Goal: Task Accomplishment & Management: Manage account settings

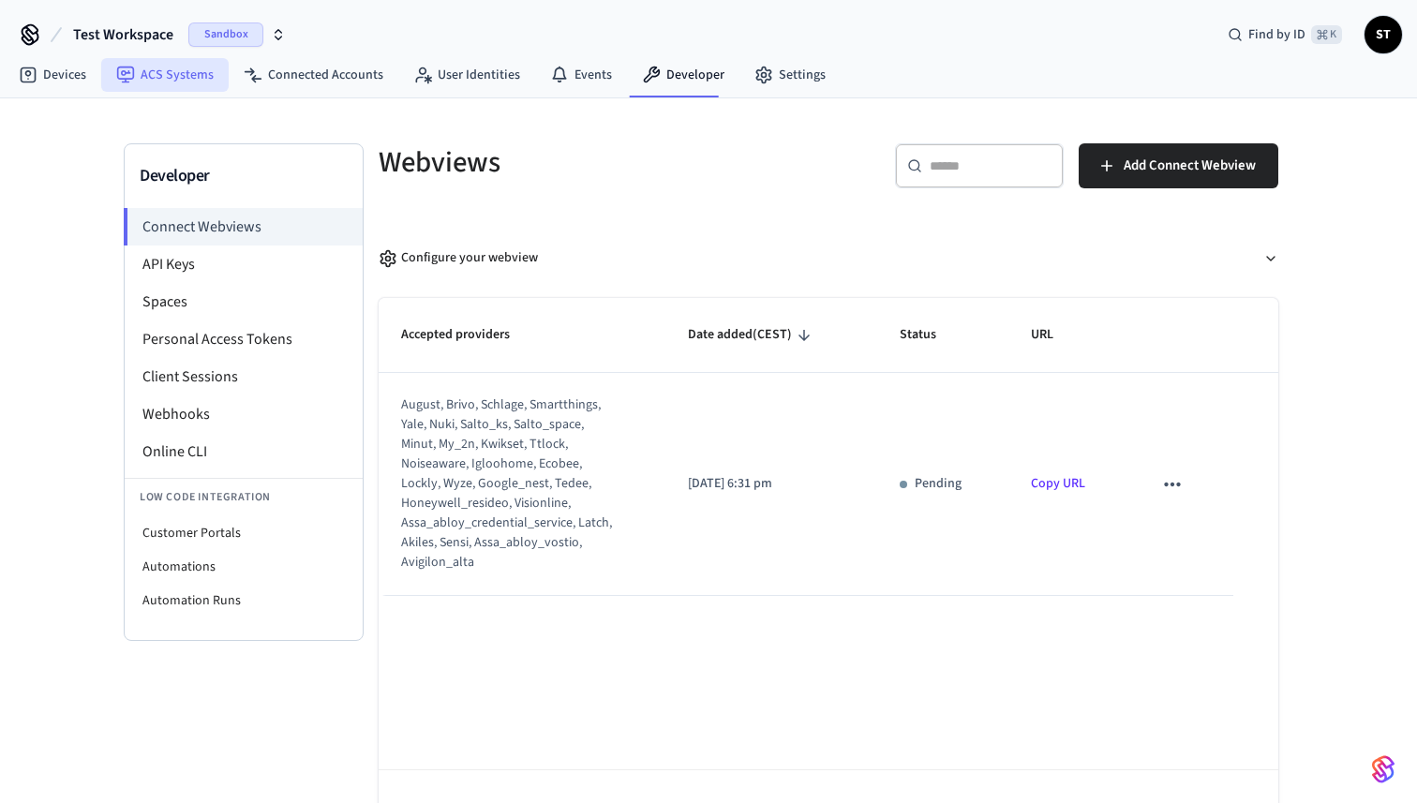
click at [154, 73] on link "ACS Systems" at bounding box center [164, 75] width 127 height 34
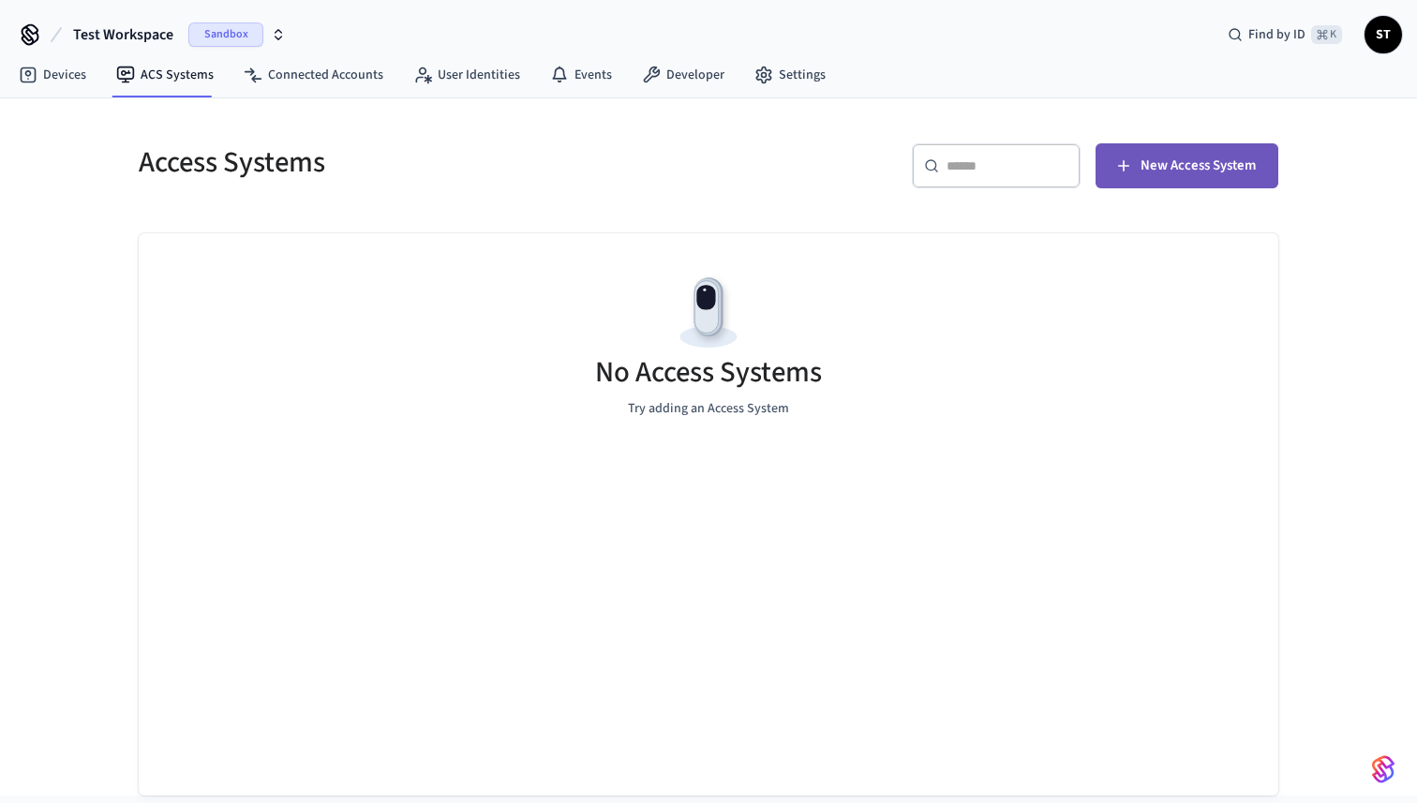
click at [1201, 169] on span "New Access System" at bounding box center [1198, 166] width 115 height 24
click at [681, 70] on link "Developer" at bounding box center [683, 75] width 112 height 34
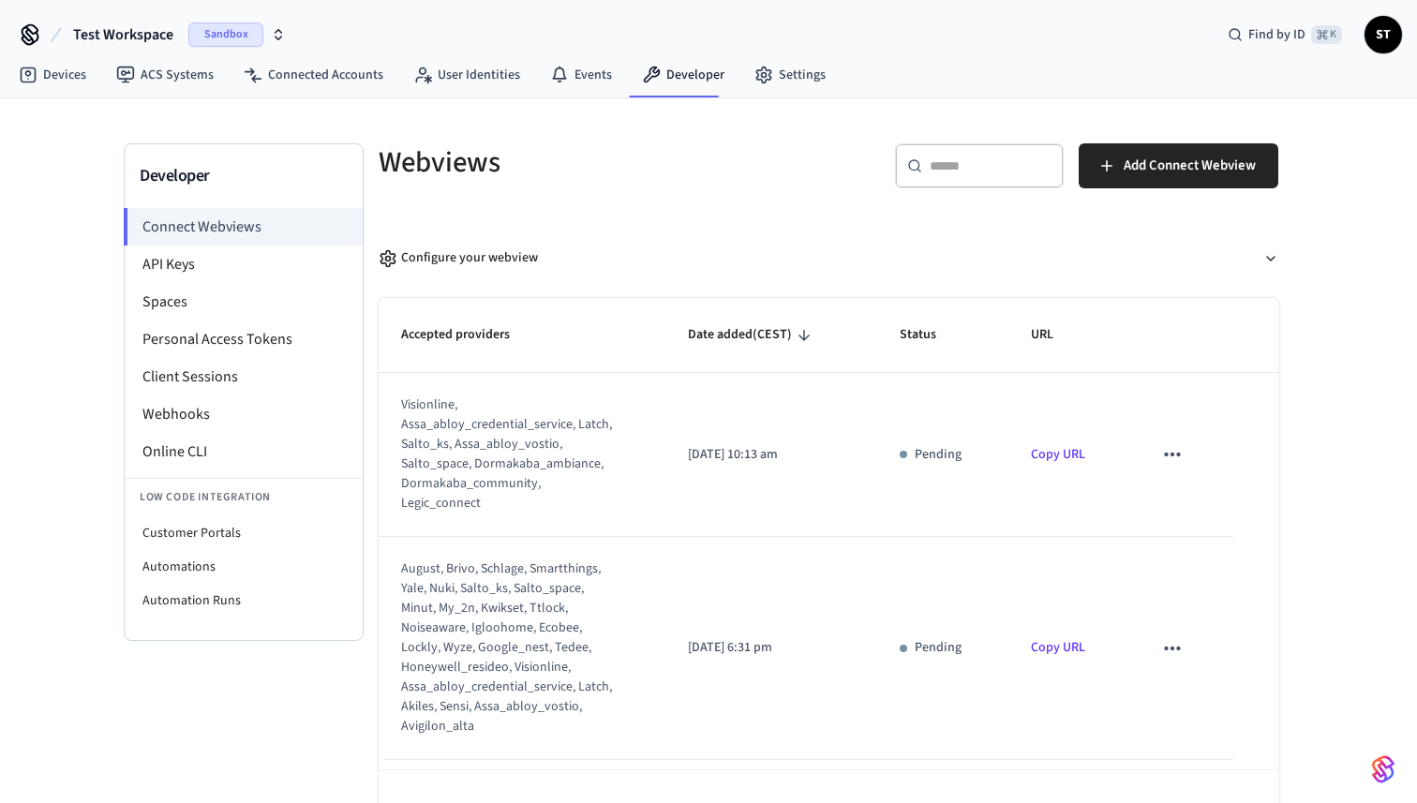
scroll to position [57, 0]
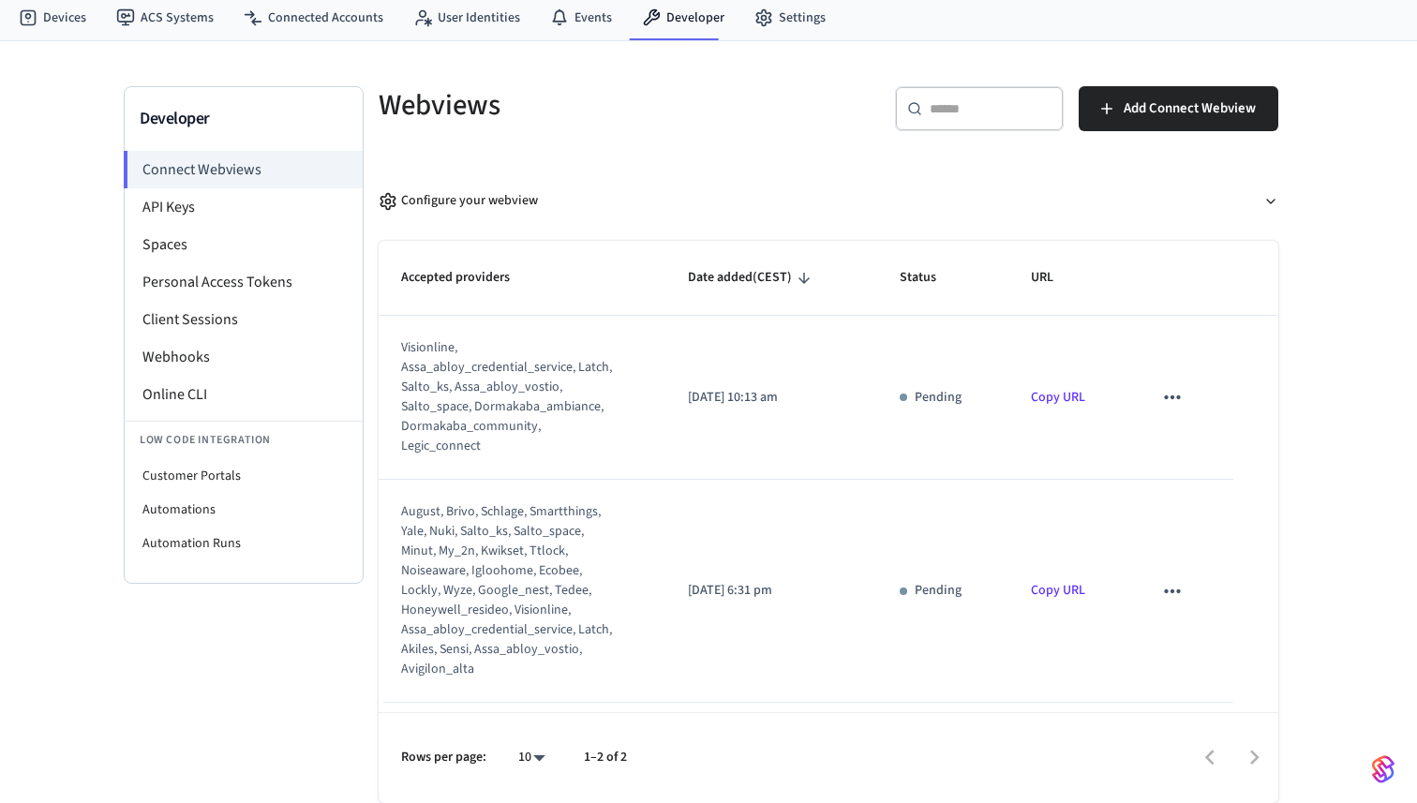
click at [1058, 581] on link "Copy URL" at bounding box center [1058, 590] width 54 height 19
click at [1062, 606] on p "URL copied!" at bounding box center [1058, 604] width 67 height 20
click at [502, 404] on div "visionline, assa_abloy_credential_service, latch, salto_ks, assa_abloy_vostio, …" at bounding box center [509, 397] width 217 height 118
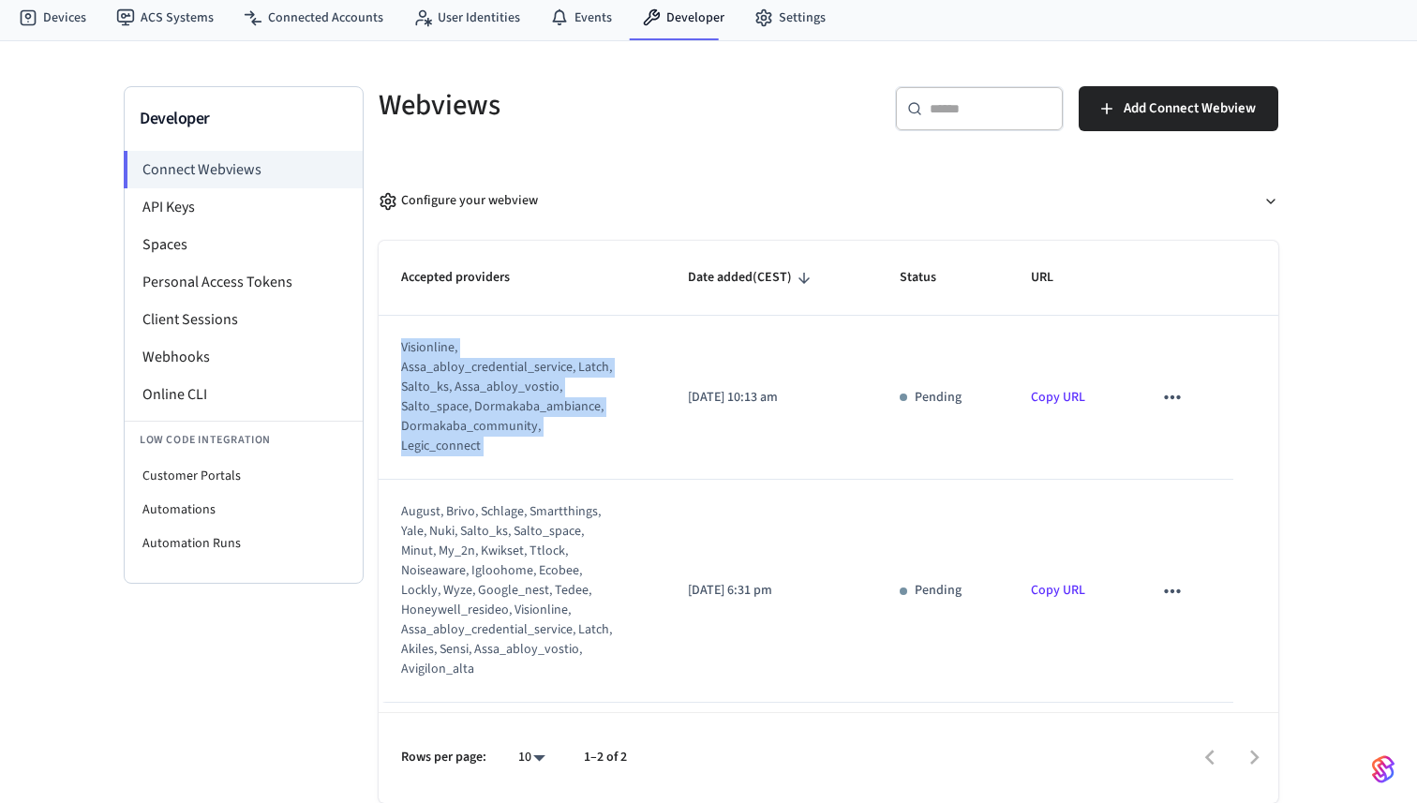
click at [502, 404] on div "visionline, assa_abloy_credential_service, latch, salto_ks, assa_abloy_vostio, …" at bounding box center [509, 397] width 217 height 118
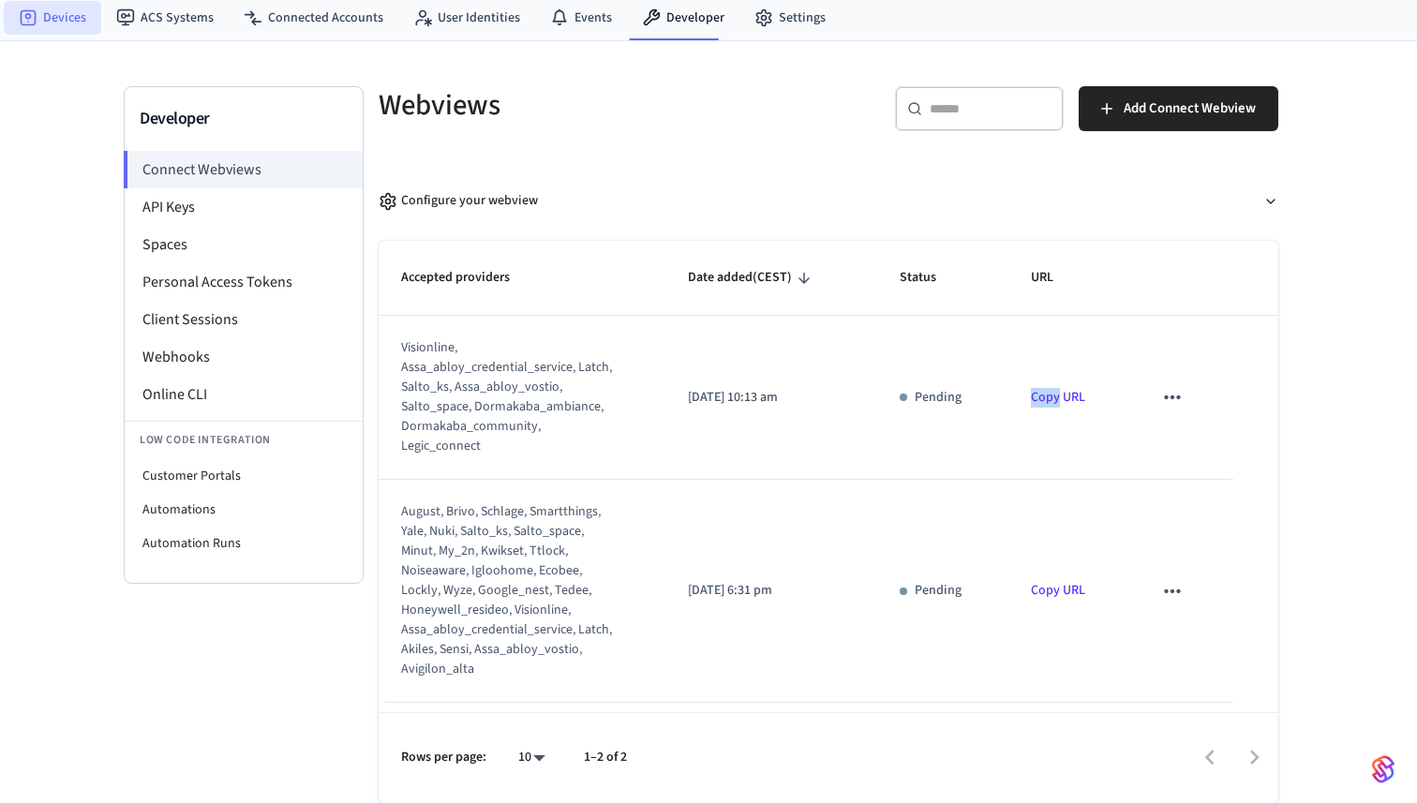
click at [61, 22] on link "Devices" at bounding box center [52, 18] width 97 height 34
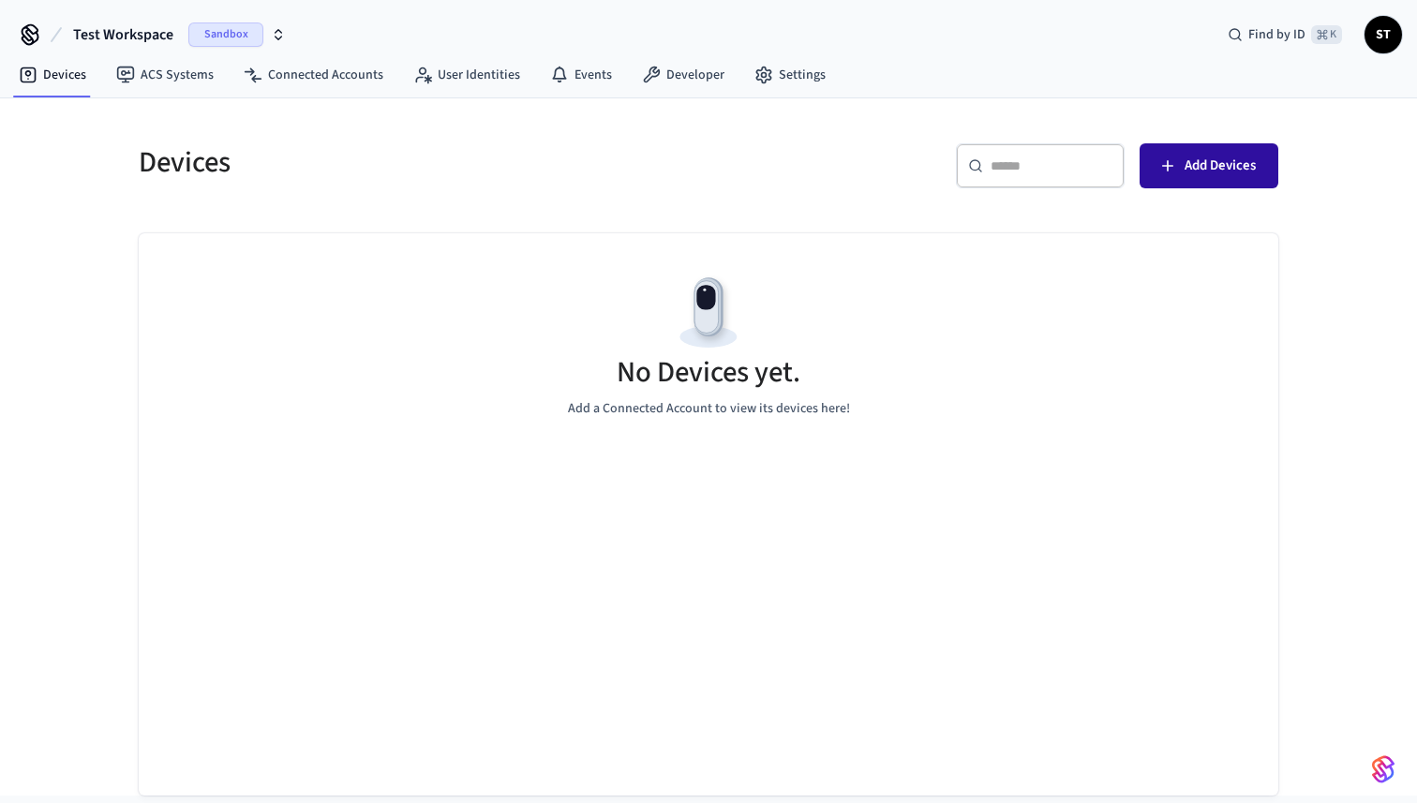
click at [1217, 158] on span "Add Devices" at bounding box center [1220, 166] width 71 height 24
click at [158, 68] on link "ACS Systems" at bounding box center [164, 75] width 127 height 34
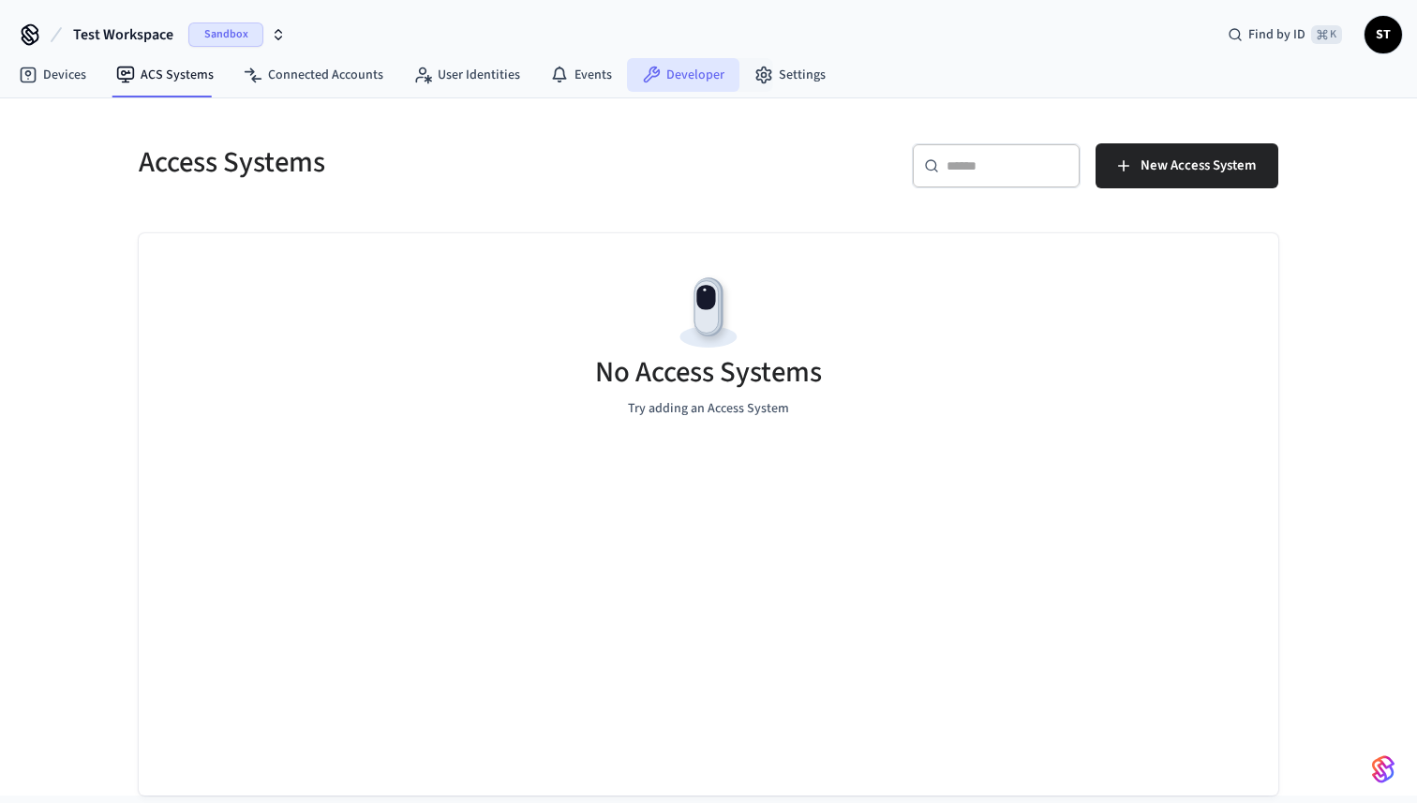
click at [681, 75] on link "Developer" at bounding box center [683, 75] width 112 height 34
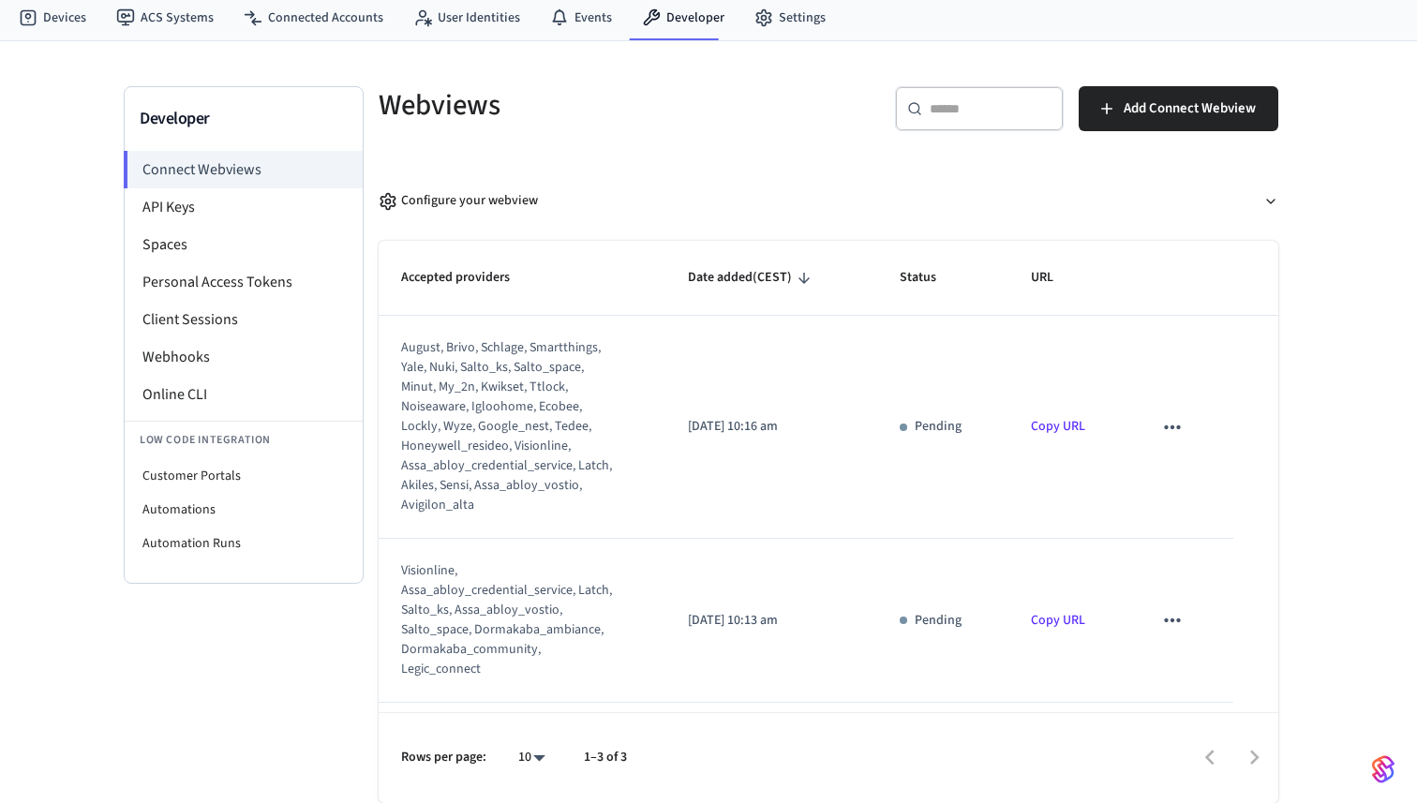
scroll to position [195, 0]
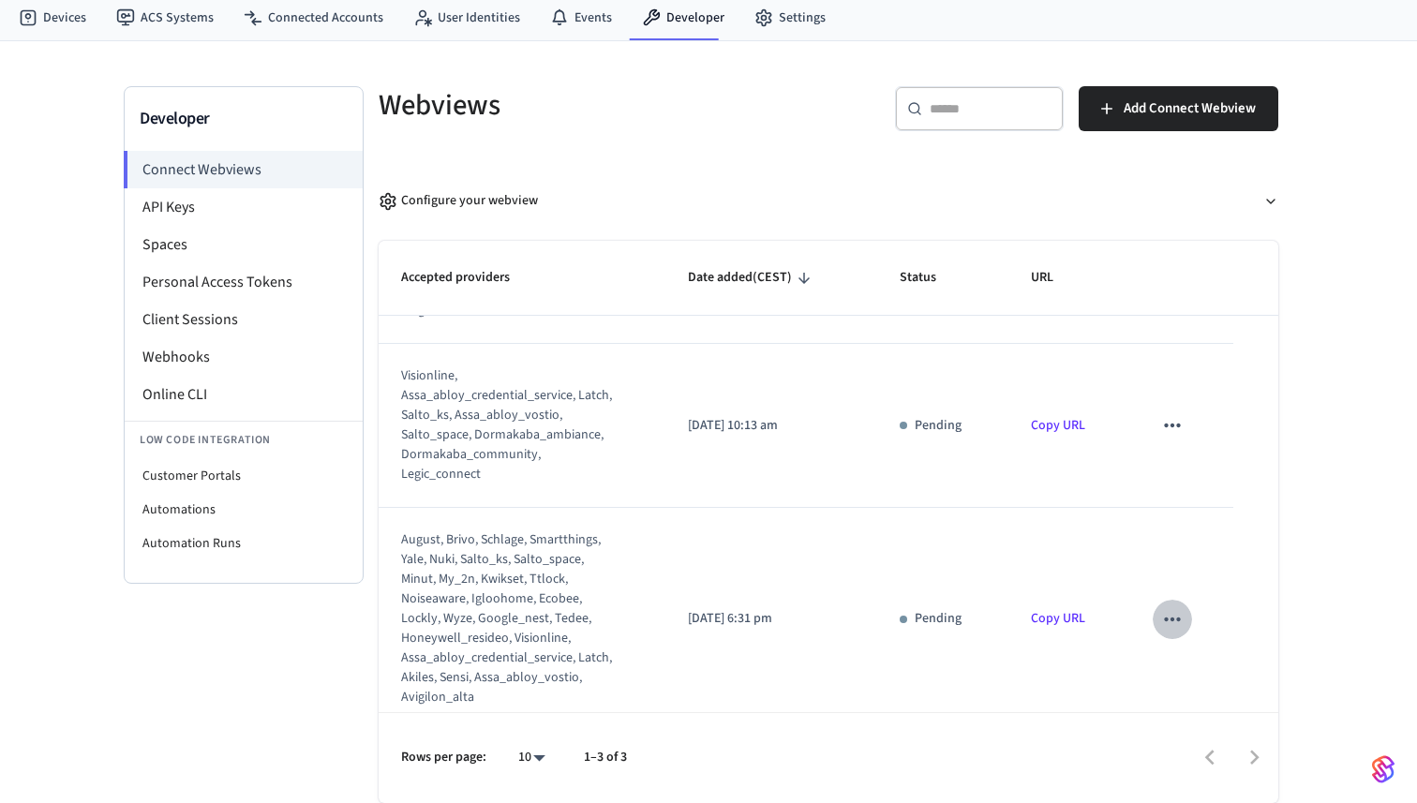
click at [1167, 607] on icon "sticky table" at bounding box center [1172, 619] width 24 height 24
click at [1204, 659] on li "Delete" at bounding box center [1209, 661] width 85 height 50
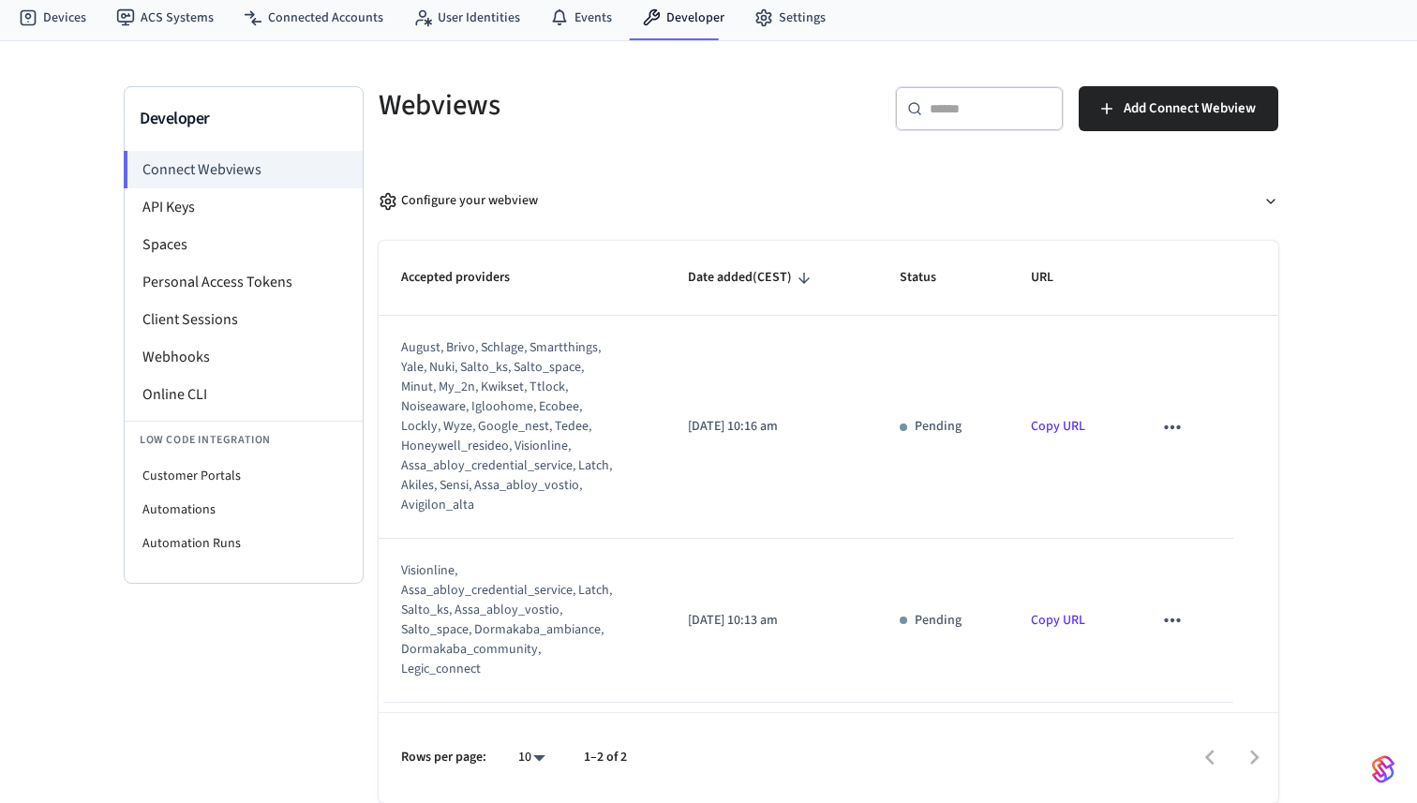
click at [1172, 619] on icon "sticky table" at bounding box center [1172, 621] width 16 height 4
click at [1192, 670] on icon at bounding box center [1189, 671] width 8 height 11
click at [1170, 426] on icon "sticky table" at bounding box center [1172, 427] width 24 height 24
click at [1197, 487] on li "Delete" at bounding box center [1209, 488] width 85 height 50
click at [1174, 426] on icon "sticky table" at bounding box center [1172, 427] width 24 height 24
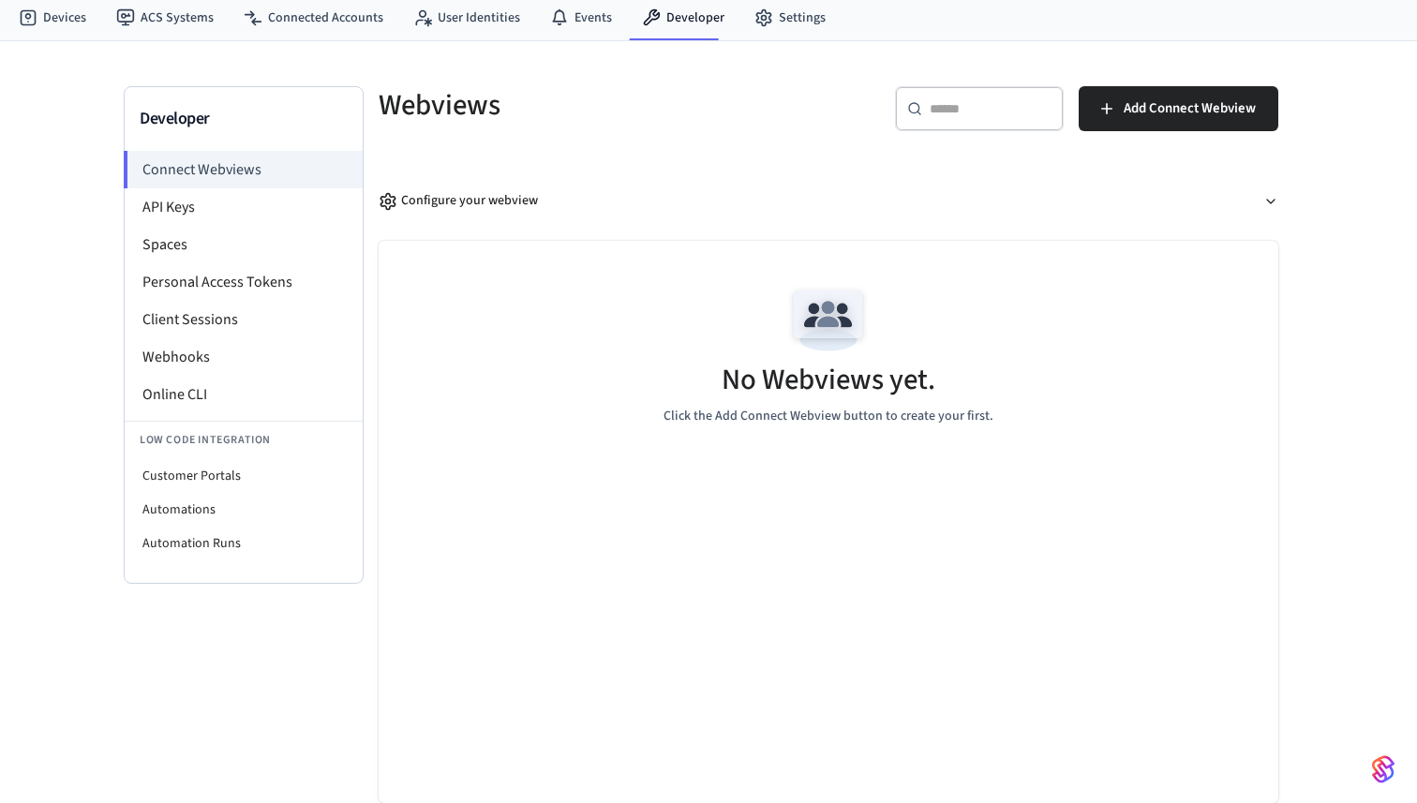
click at [1055, 441] on div "No Webviews yet. Click the Add Connect Webview button to create your first." at bounding box center [829, 352] width 900 height 223
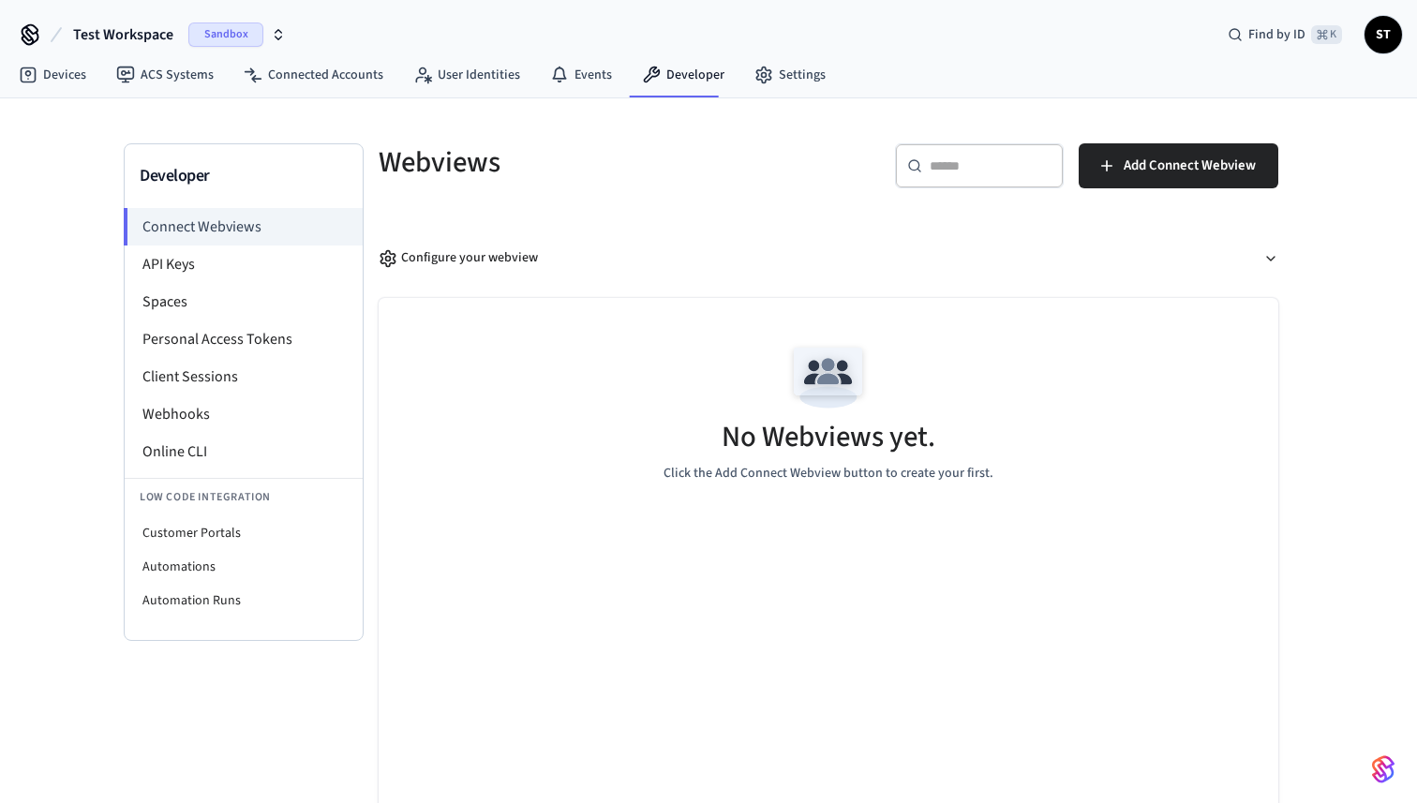
click at [221, 37] on span "Sandbox" at bounding box center [225, 34] width 75 height 24
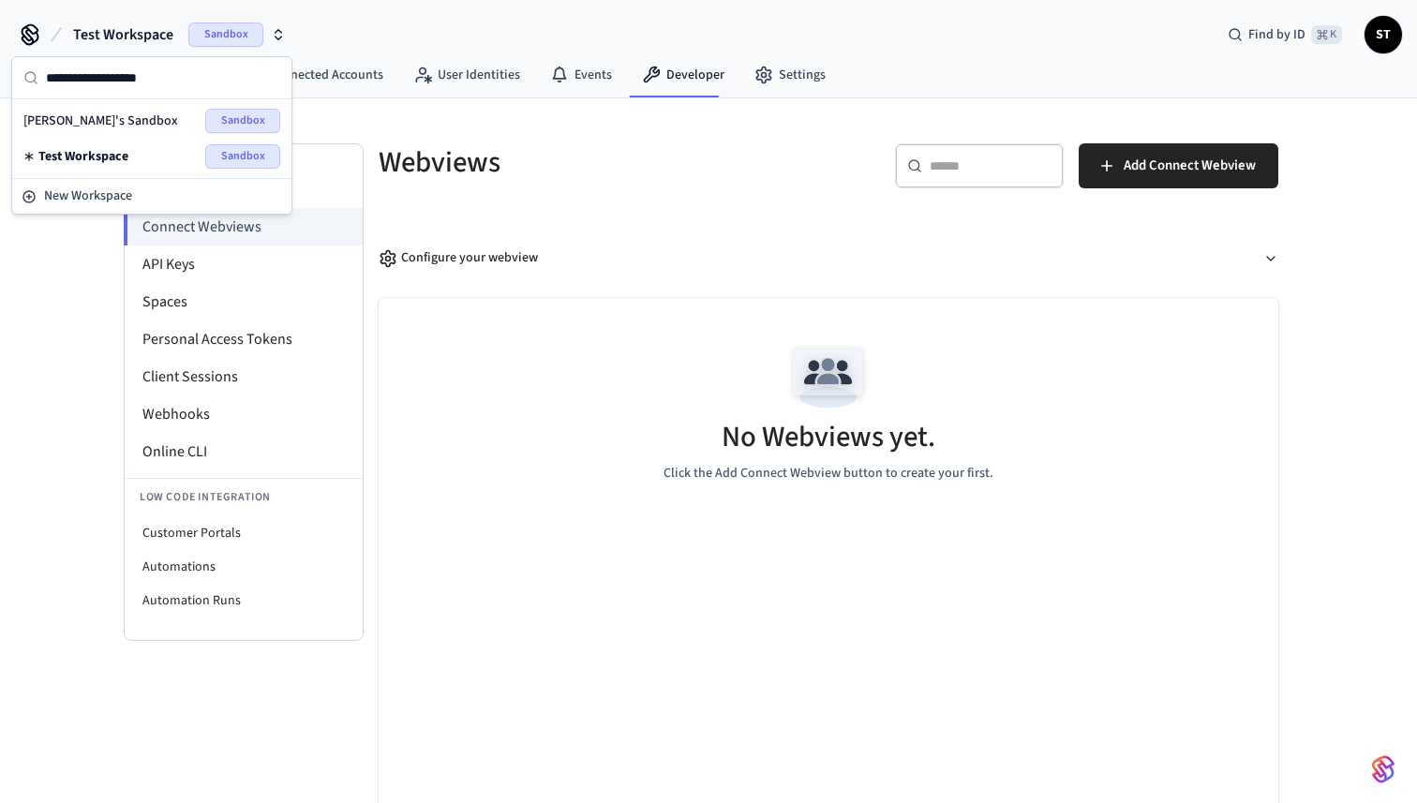
click at [59, 273] on div "Developer Connect Webviews API Keys Spaces Personal Access Tokens Client Sessio…" at bounding box center [708, 479] width 1417 height 762
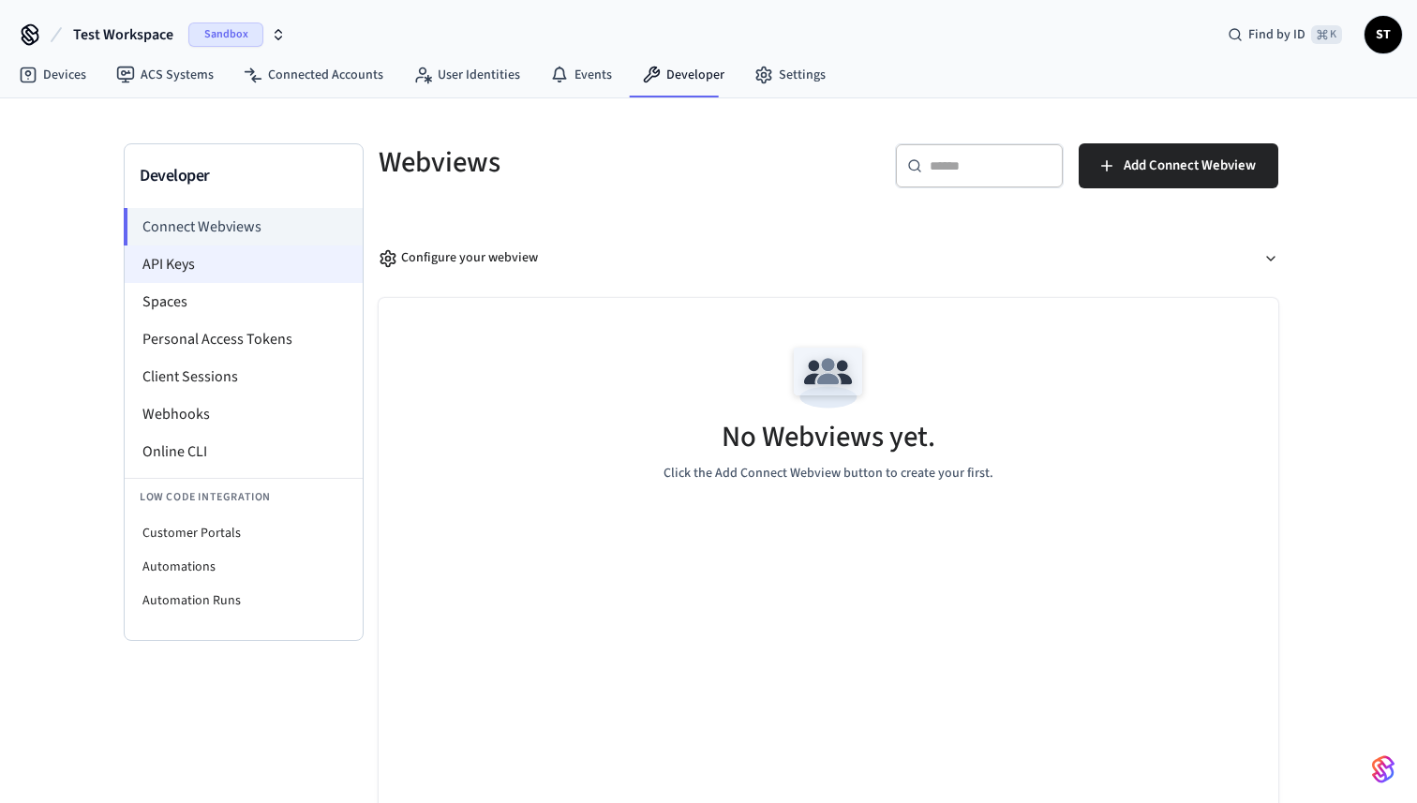
click at [174, 265] on li "API Keys" at bounding box center [244, 264] width 238 height 37
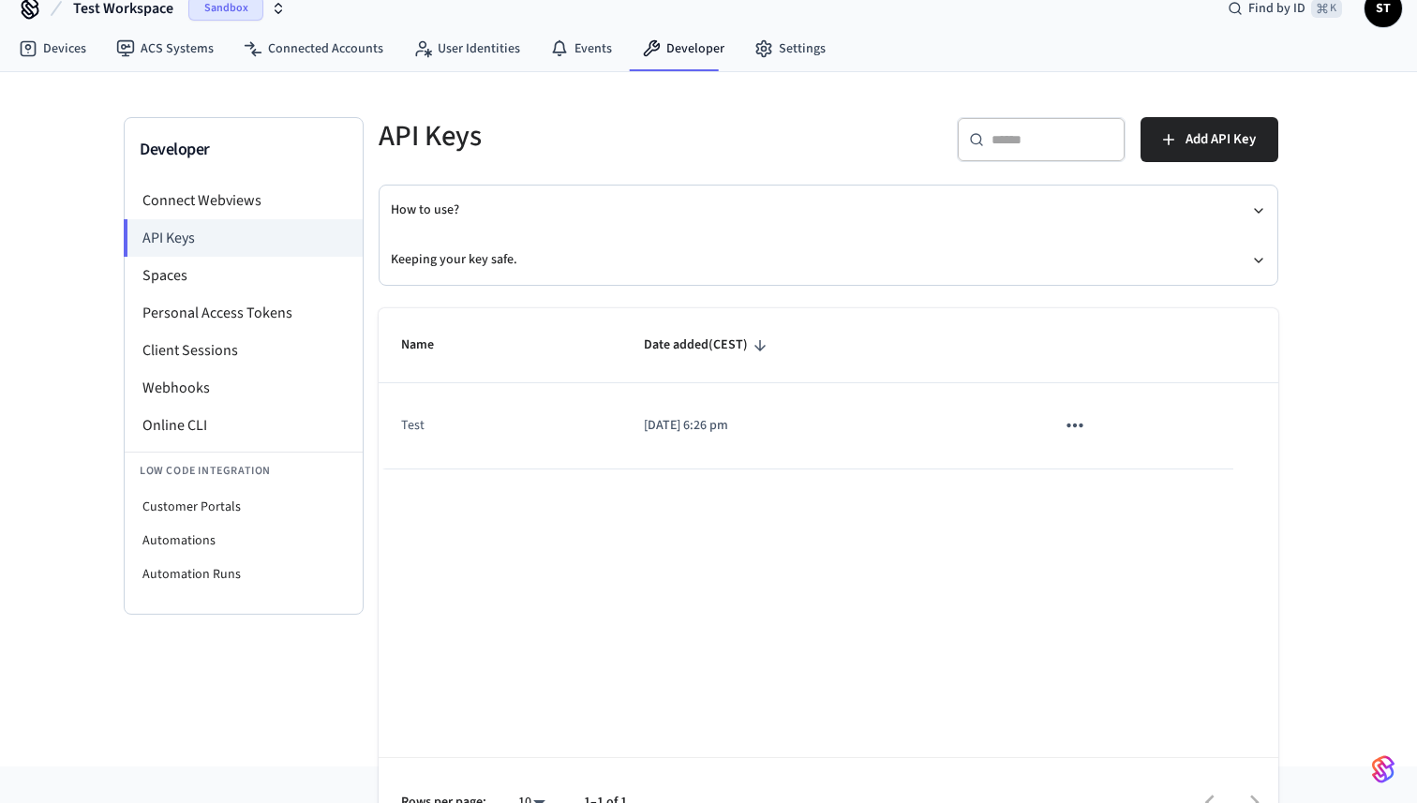
scroll to position [71, 0]
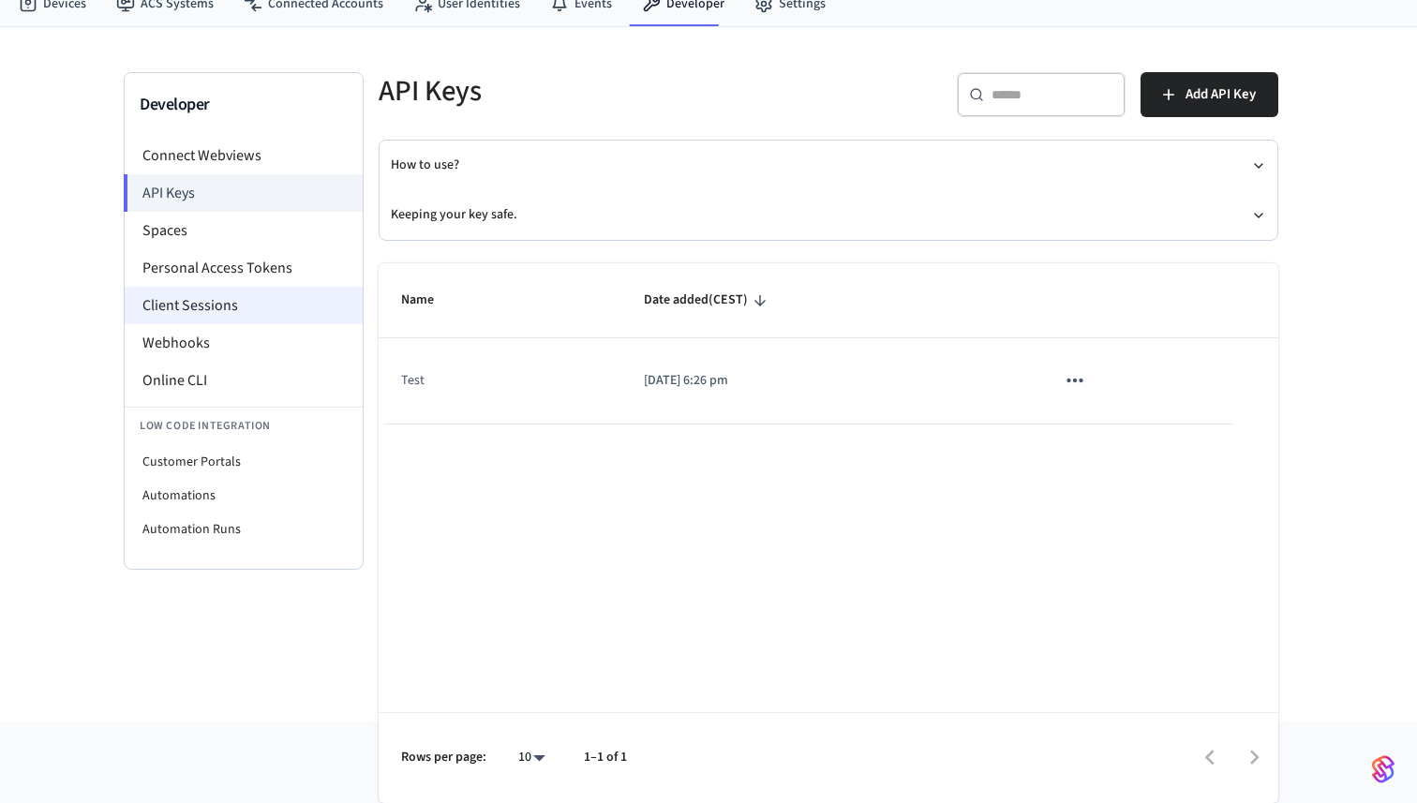
click at [236, 313] on li "Client Sessions" at bounding box center [244, 305] width 238 height 37
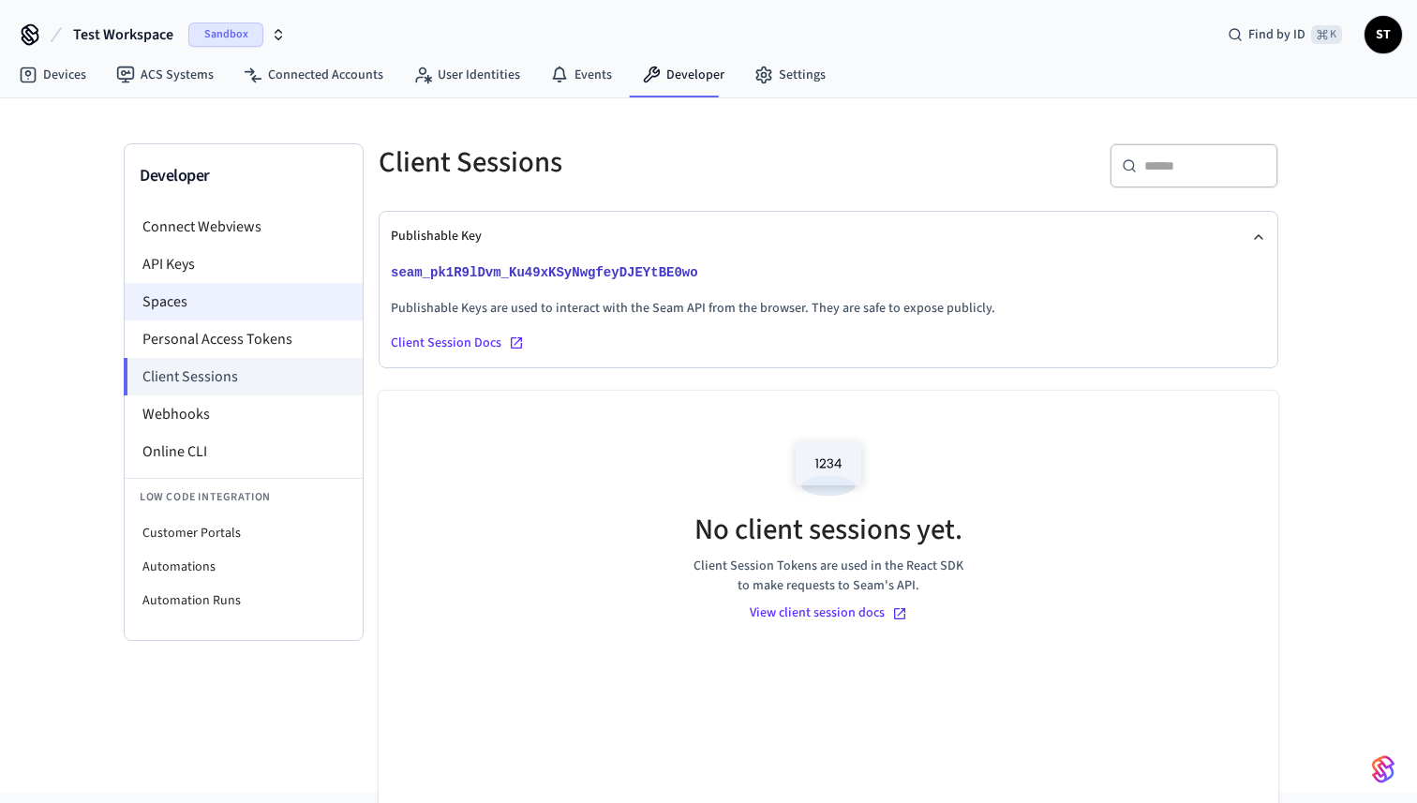
click at [218, 305] on li "Spaces" at bounding box center [244, 301] width 238 height 37
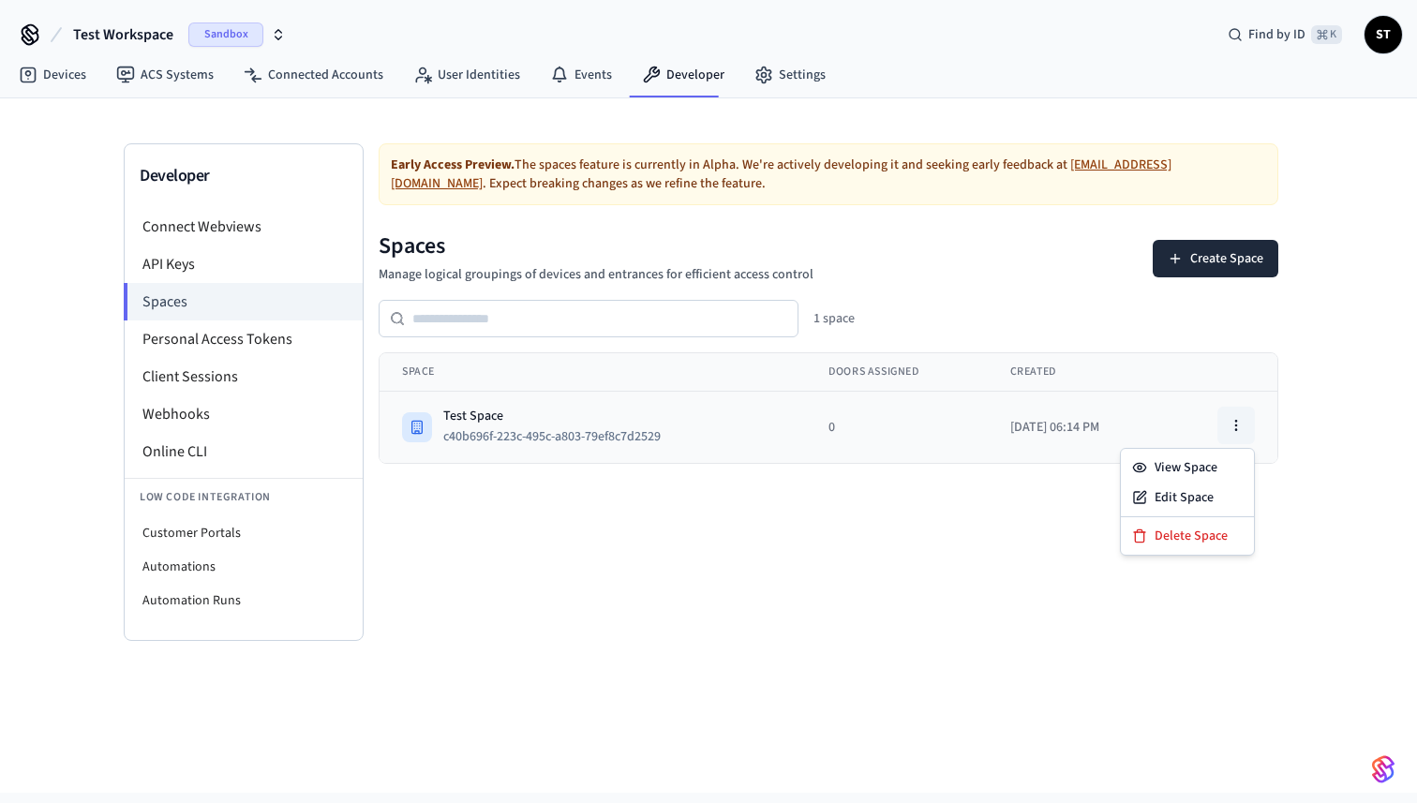
click at [1239, 423] on icon "button" at bounding box center [1236, 425] width 15 height 15
click at [1204, 470] on div "View Space" at bounding box center [1188, 468] width 126 height 30
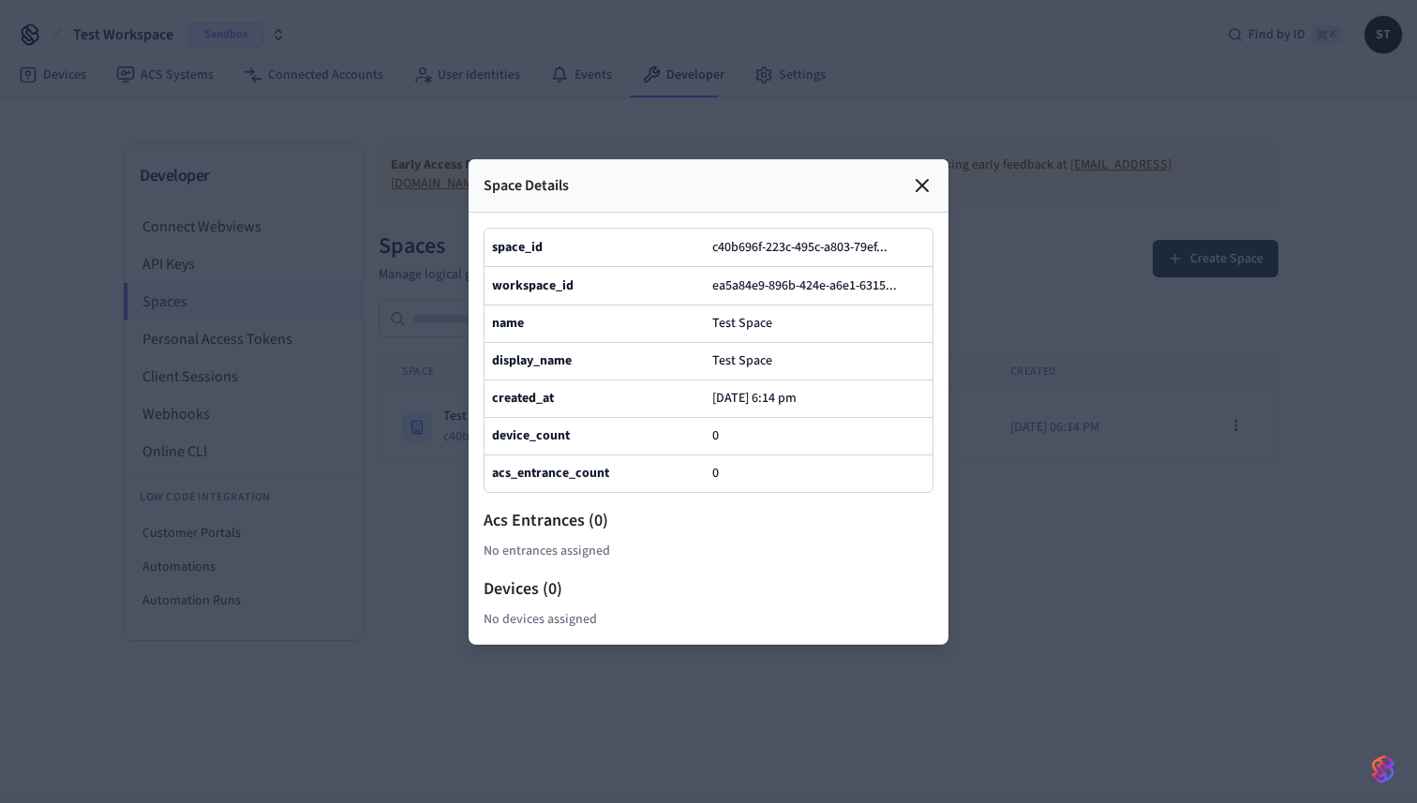
click at [543, 556] on span "No entrances assigned" at bounding box center [547, 552] width 127 height 20
click at [520, 619] on span "No devices assigned" at bounding box center [540, 620] width 113 height 20
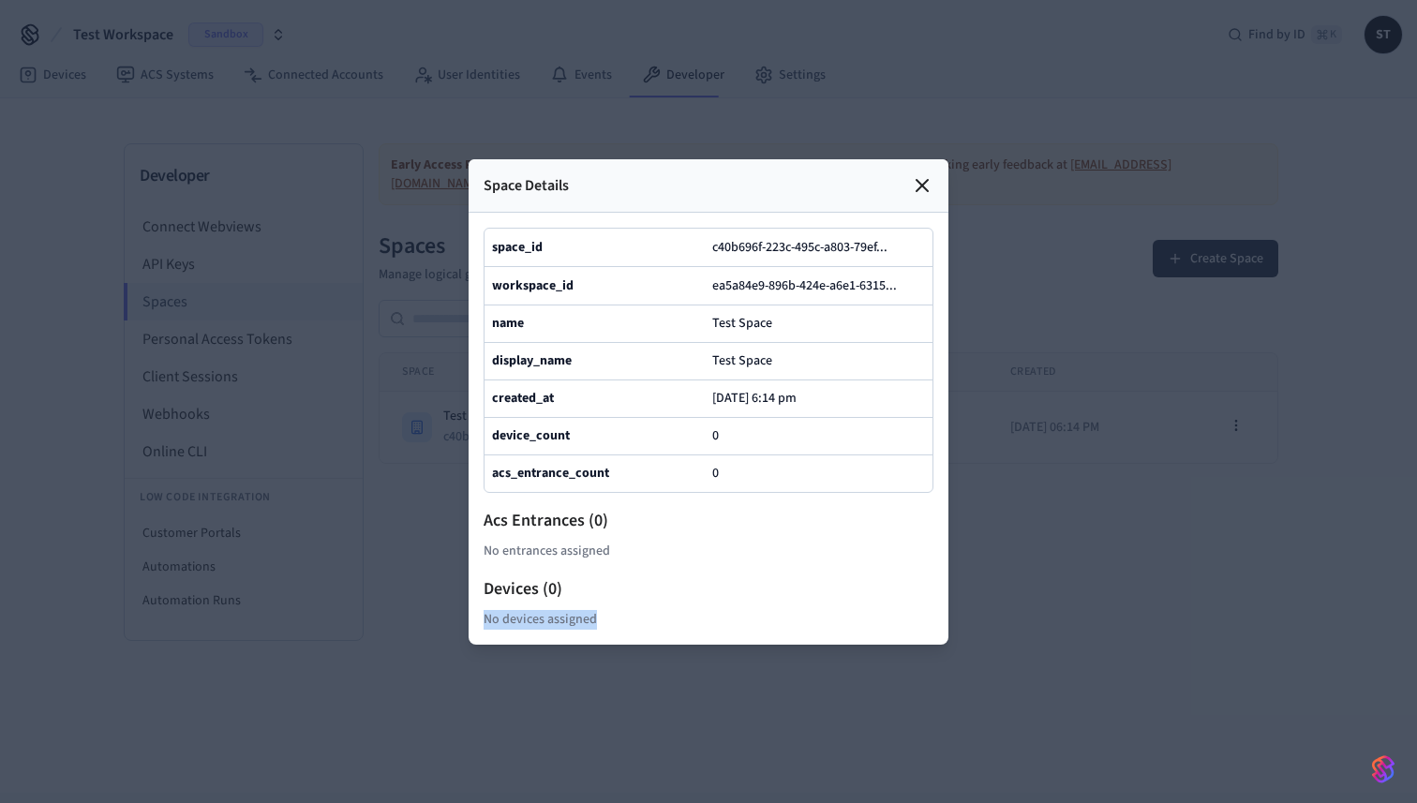
click at [520, 619] on span "No devices assigned" at bounding box center [540, 620] width 113 height 20
click at [539, 562] on div "space_id c40b696f-223c-495c-a803-79ef ... workspace_id ea5a84e9-896b-424e-a6e1-…" at bounding box center [709, 429] width 450 height 402
click at [540, 552] on span "No entrances assigned" at bounding box center [547, 552] width 127 height 20
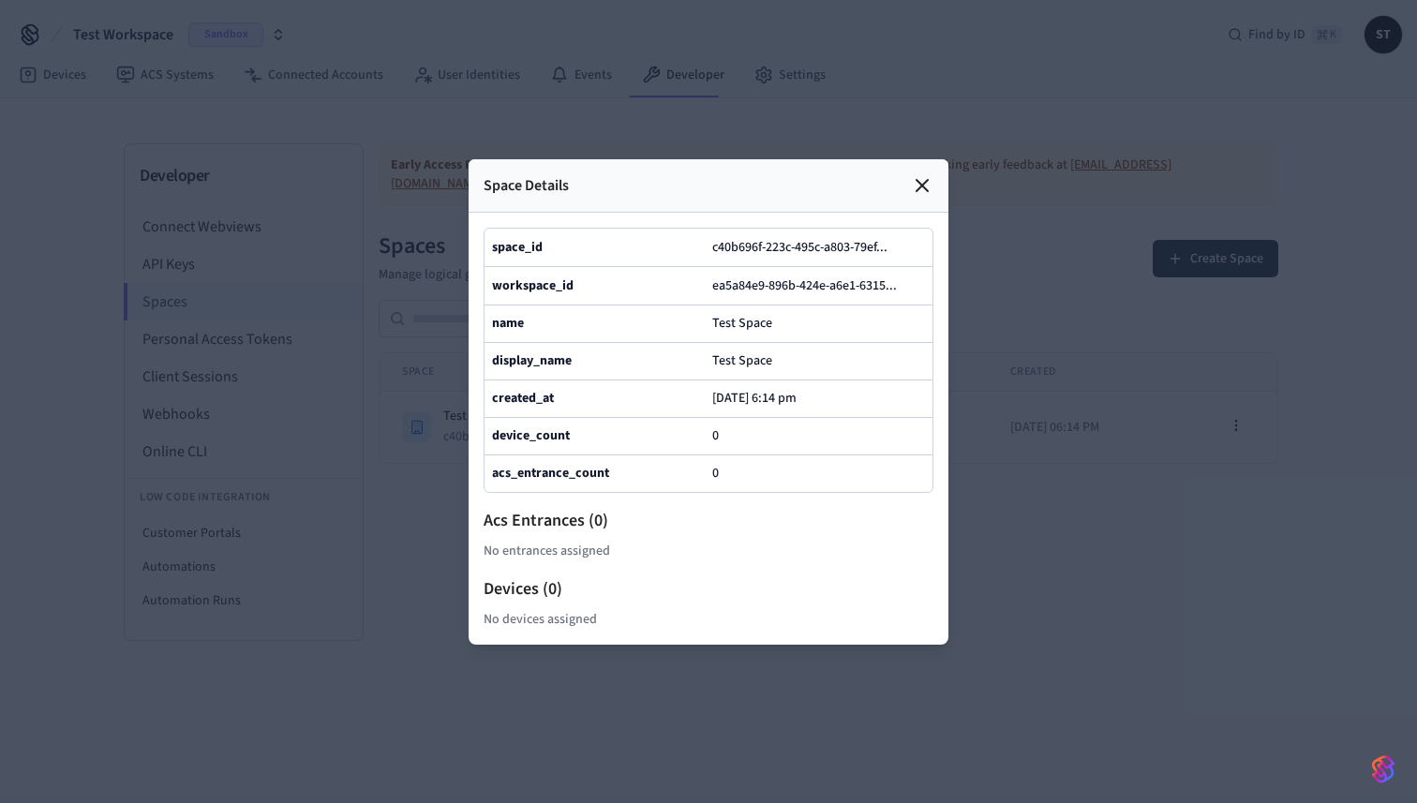
click at [917, 190] on icon at bounding box center [922, 185] width 11 height 11
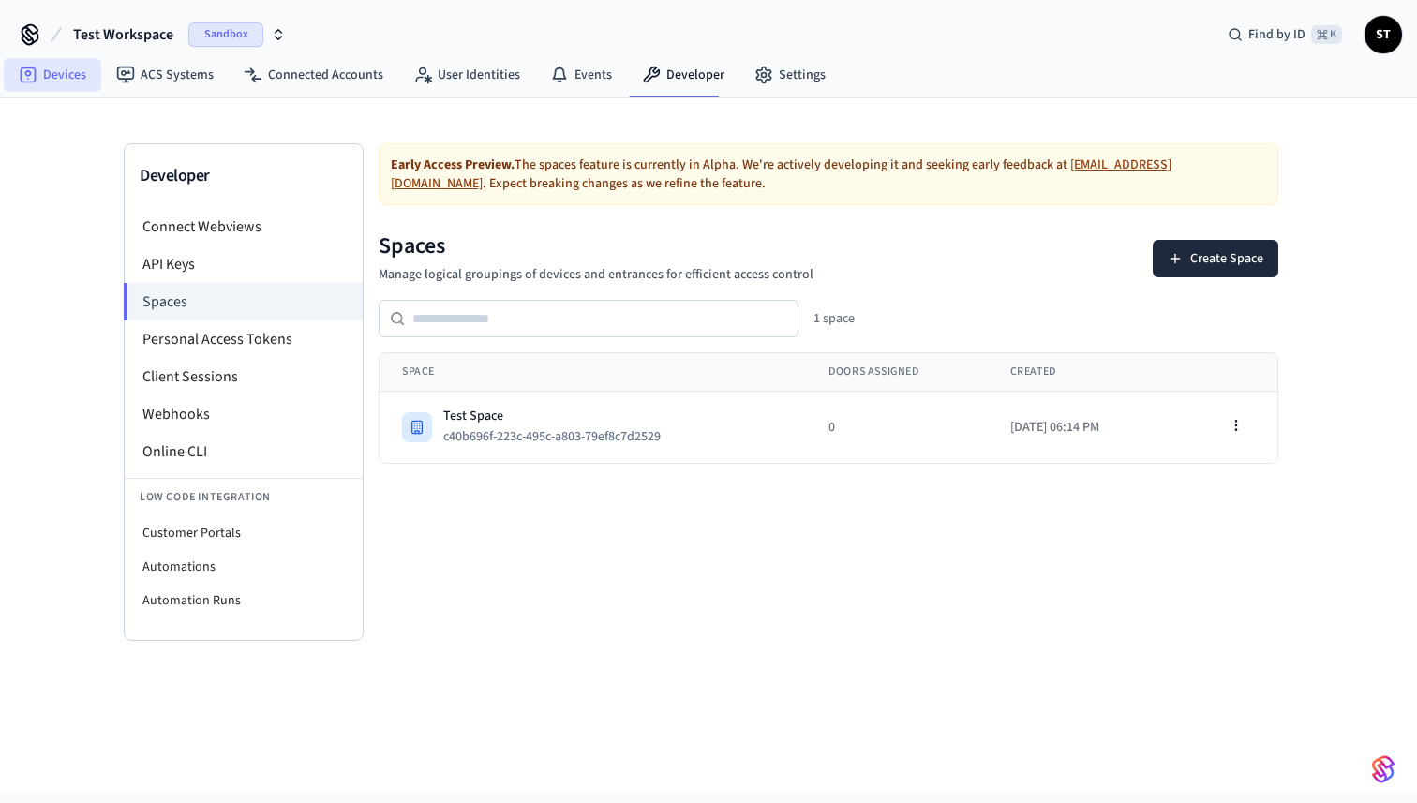
click at [65, 77] on link "Devices" at bounding box center [52, 75] width 97 height 34
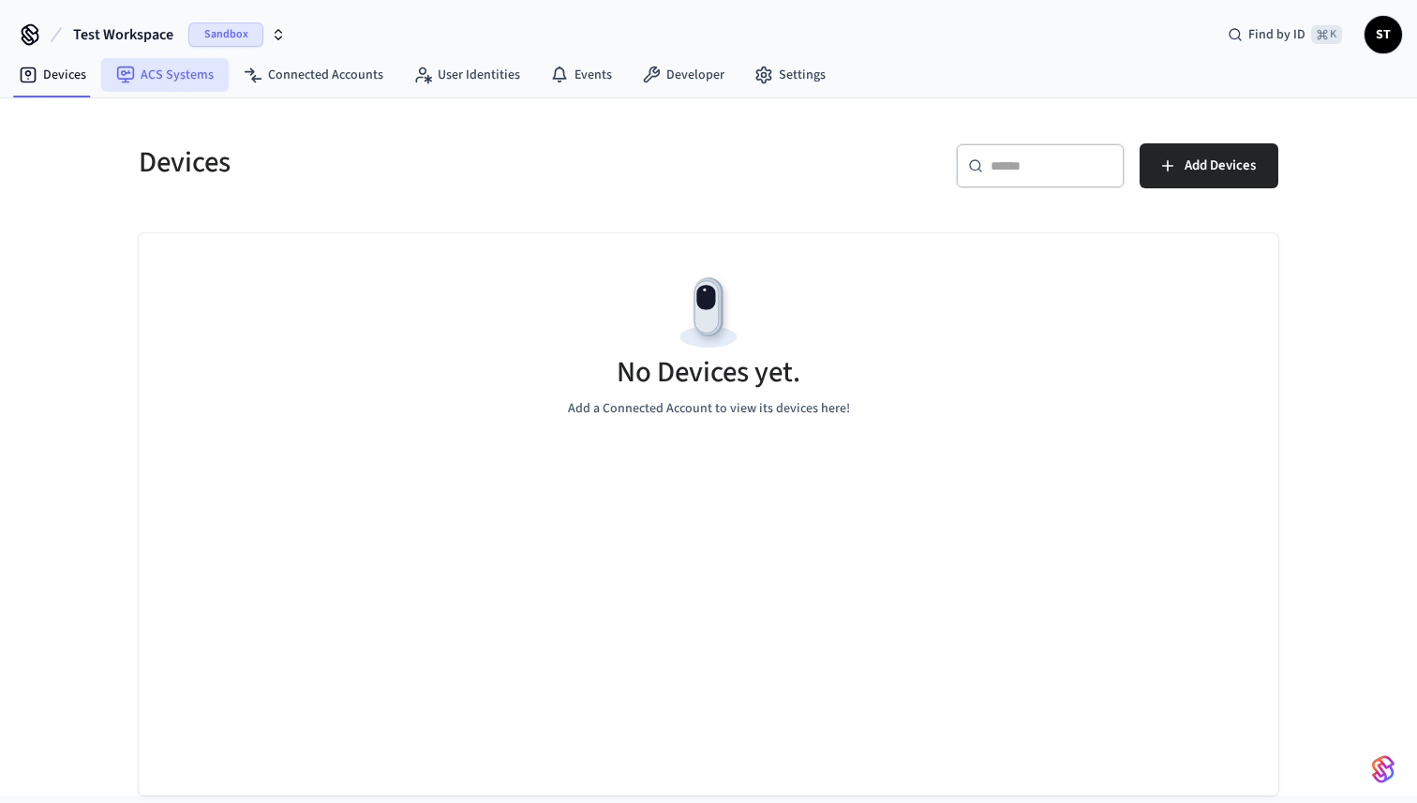
click at [165, 74] on link "ACS Systems" at bounding box center [164, 75] width 127 height 34
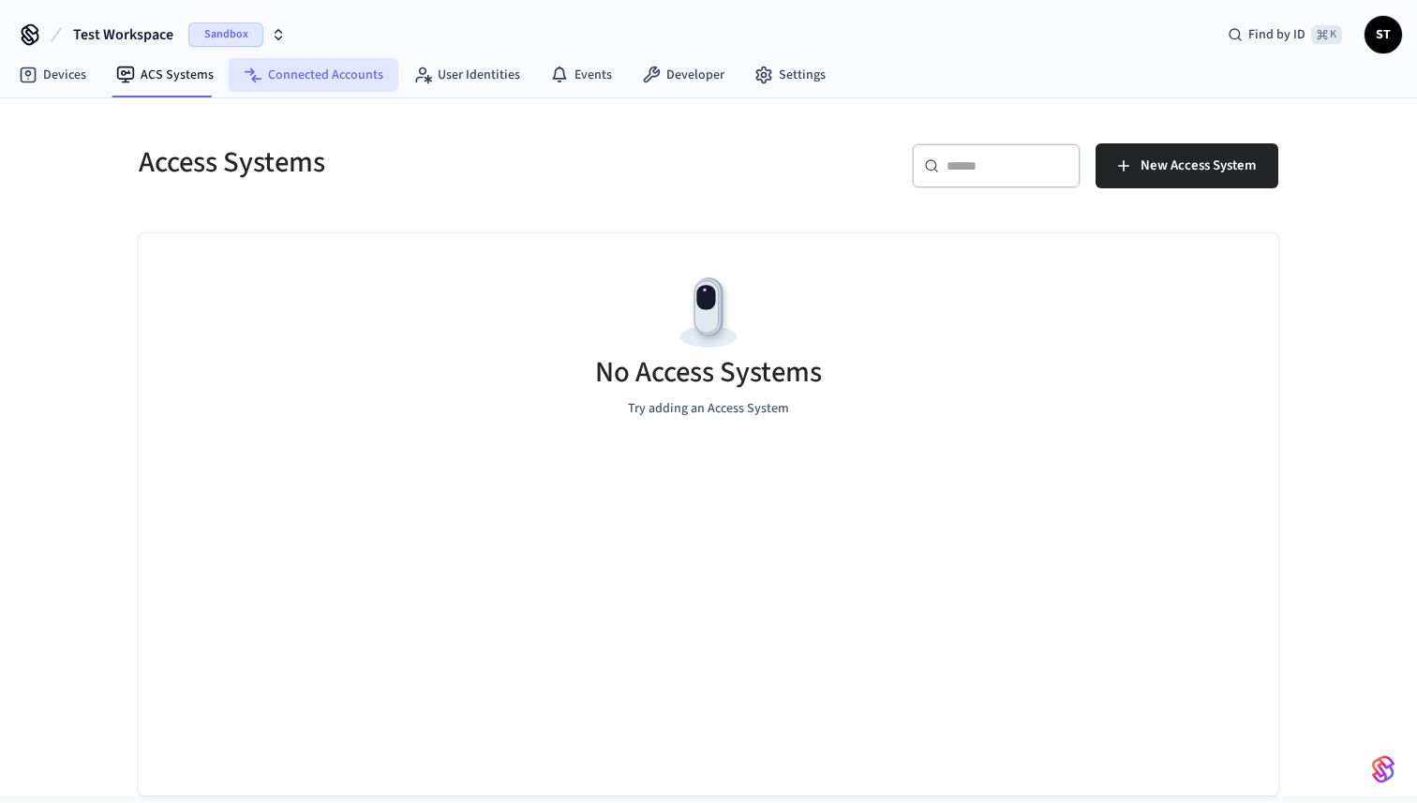
click at [286, 80] on link "Connected Accounts" at bounding box center [314, 75] width 170 height 34
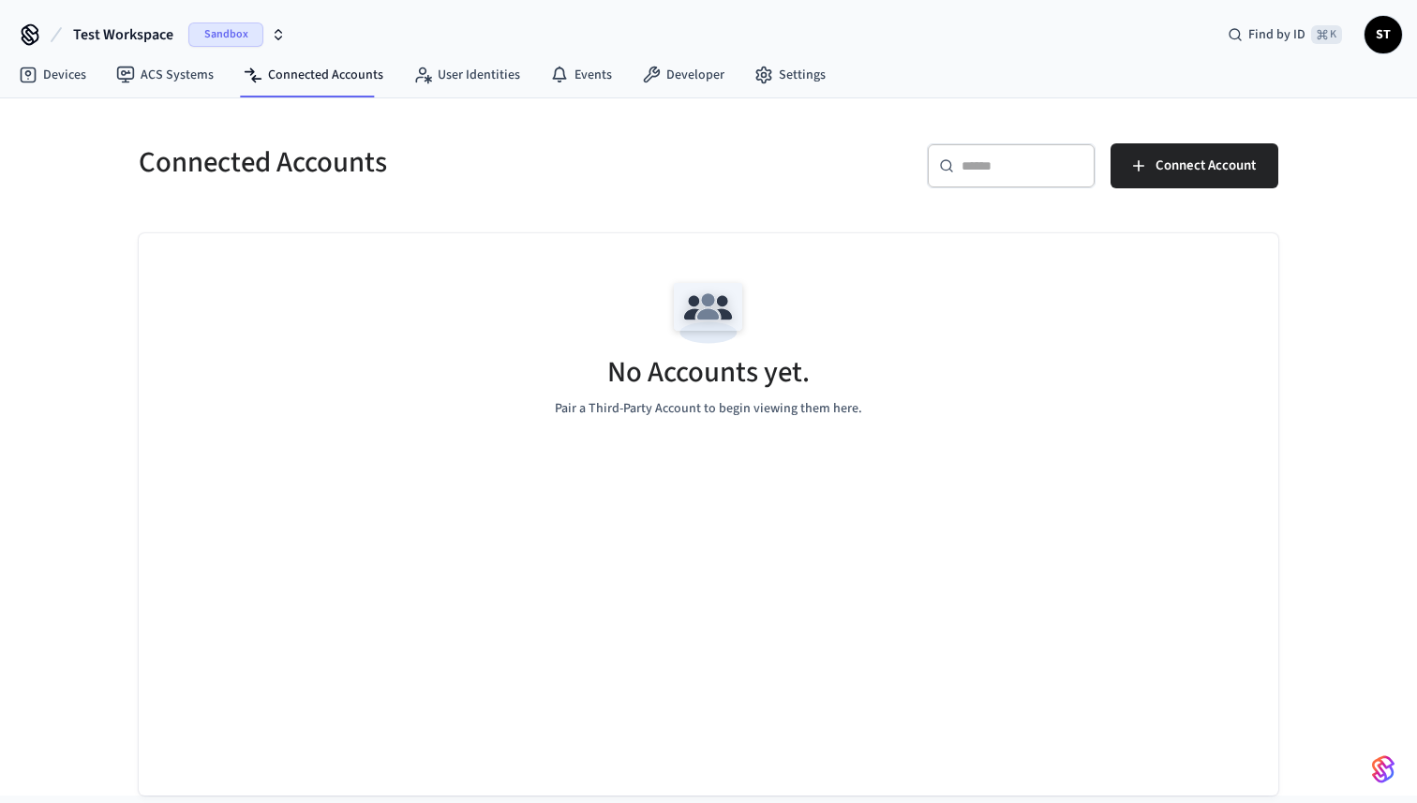
click at [278, 36] on icon "button" at bounding box center [278, 34] width 15 height 15
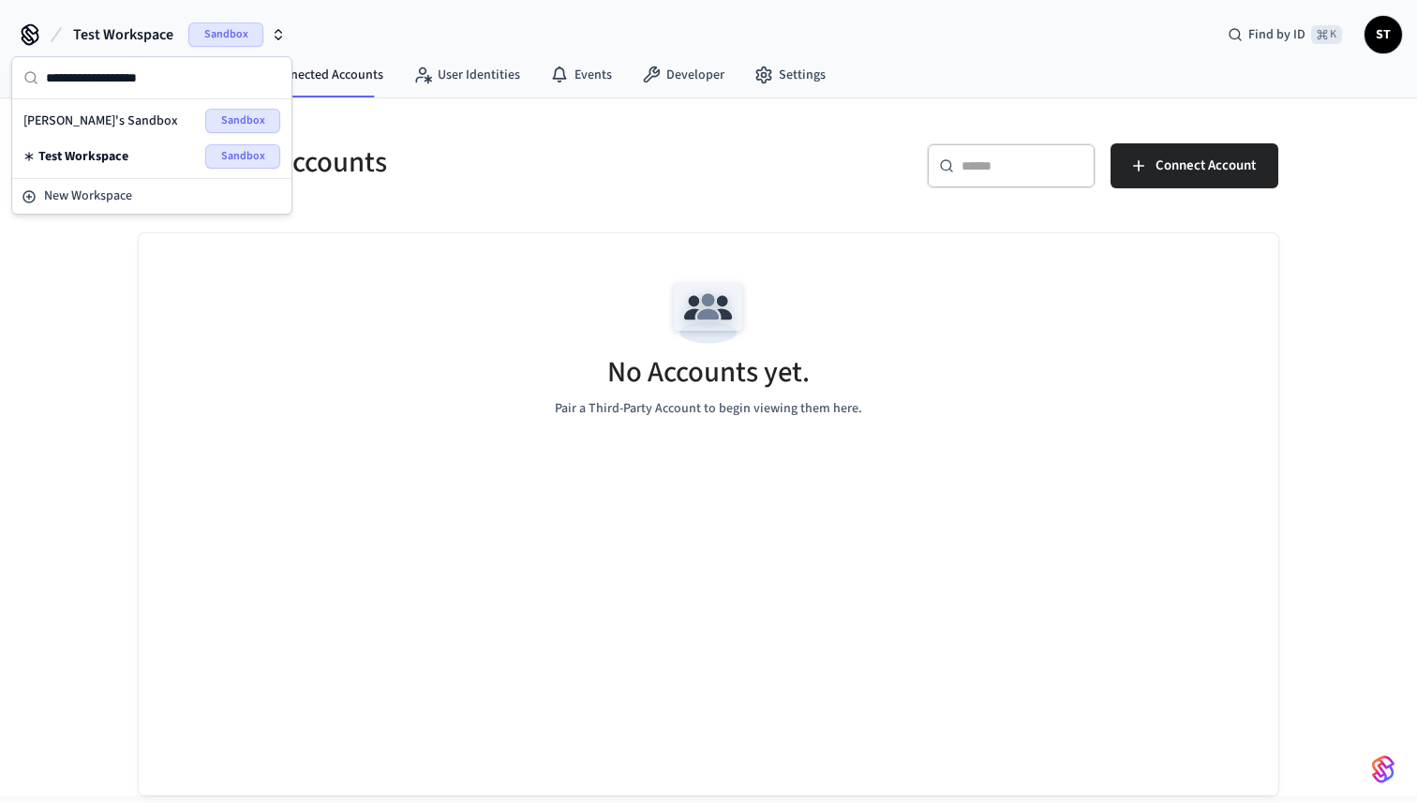
click at [59, 304] on div "Connected Accounts ​ ​ Connect Account No Accounts yet. Pair a Third-Party Acco…" at bounding box center [708, 446] width 1417 height 697
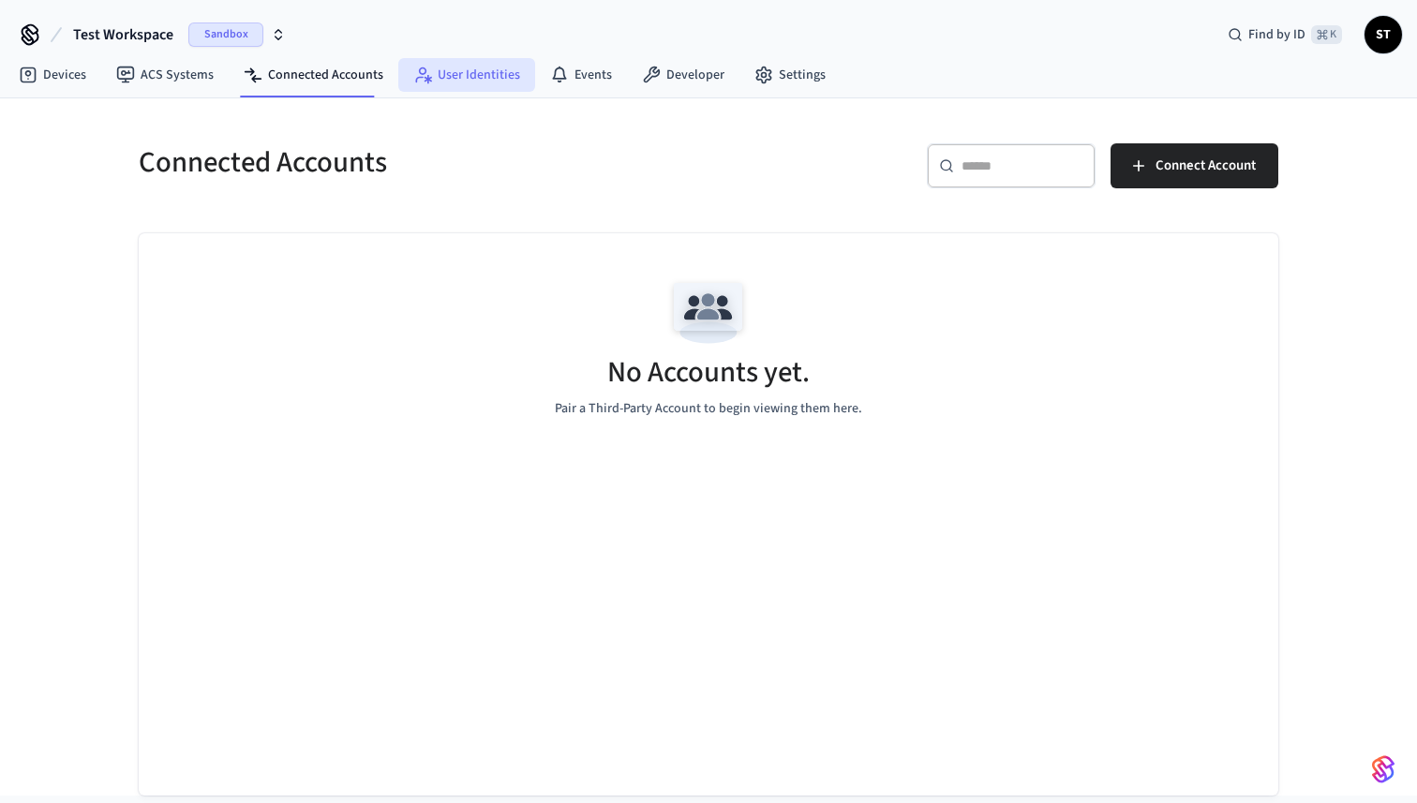
click at [456, 68] on link "User Identities" at bounding box center [466, 75] width 137 height 34
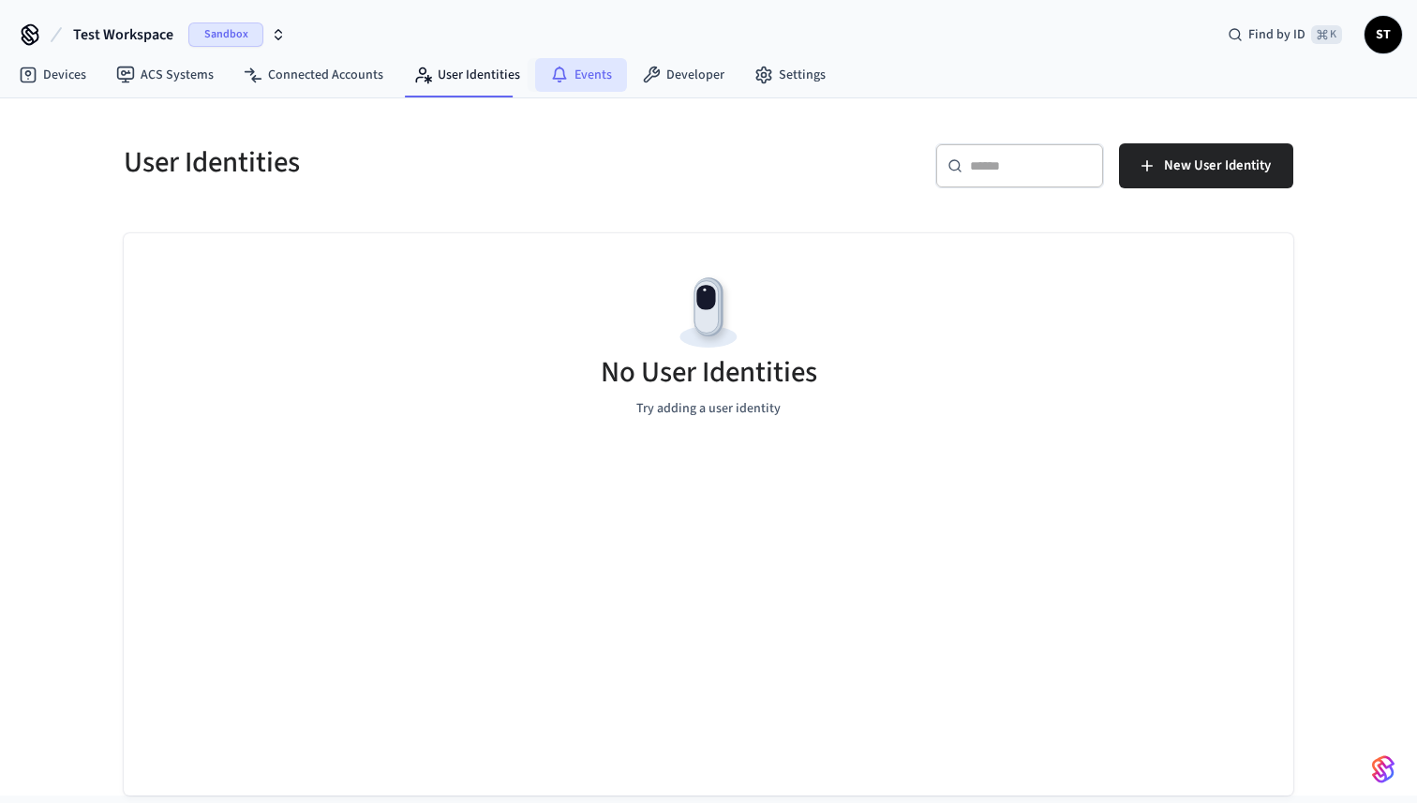
click at [581, 66] on link "Events" at bounding box center [581, 75] width 92 height 34
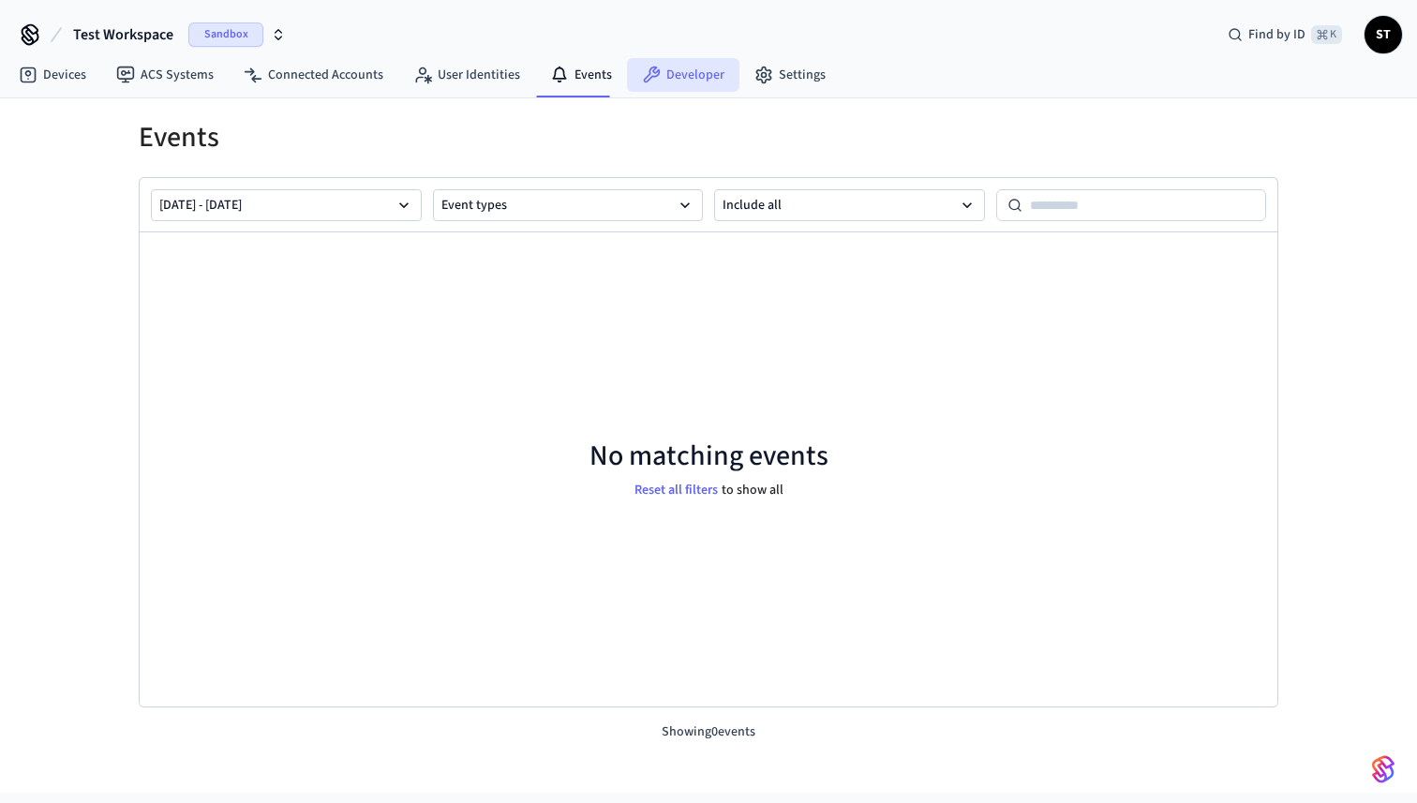
click at [674, 74] on link "Developer" at bounding box center [683, 75] width 112 height 34
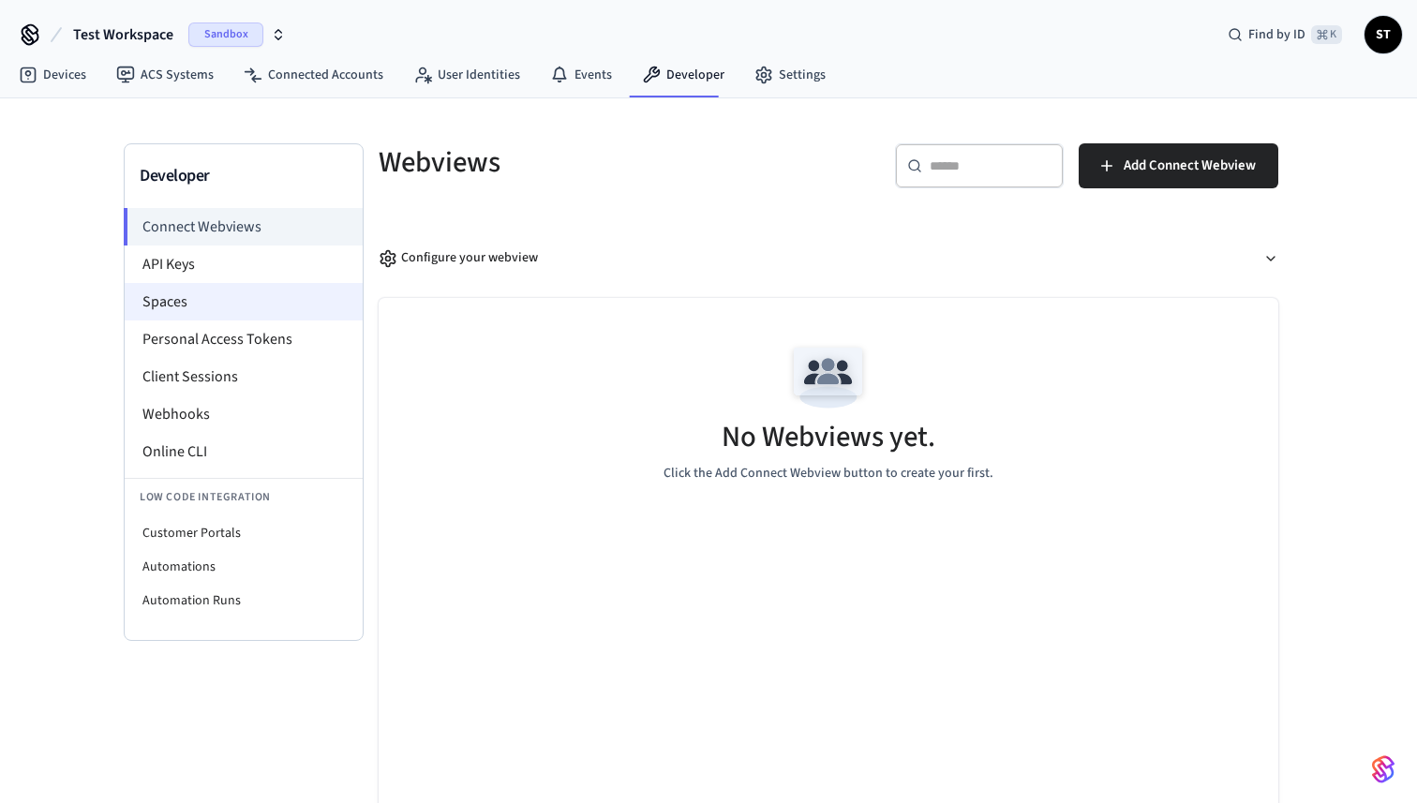
click at [231, 299] on li "Spaces" at bounding box center [244, 301] width 238 height 37
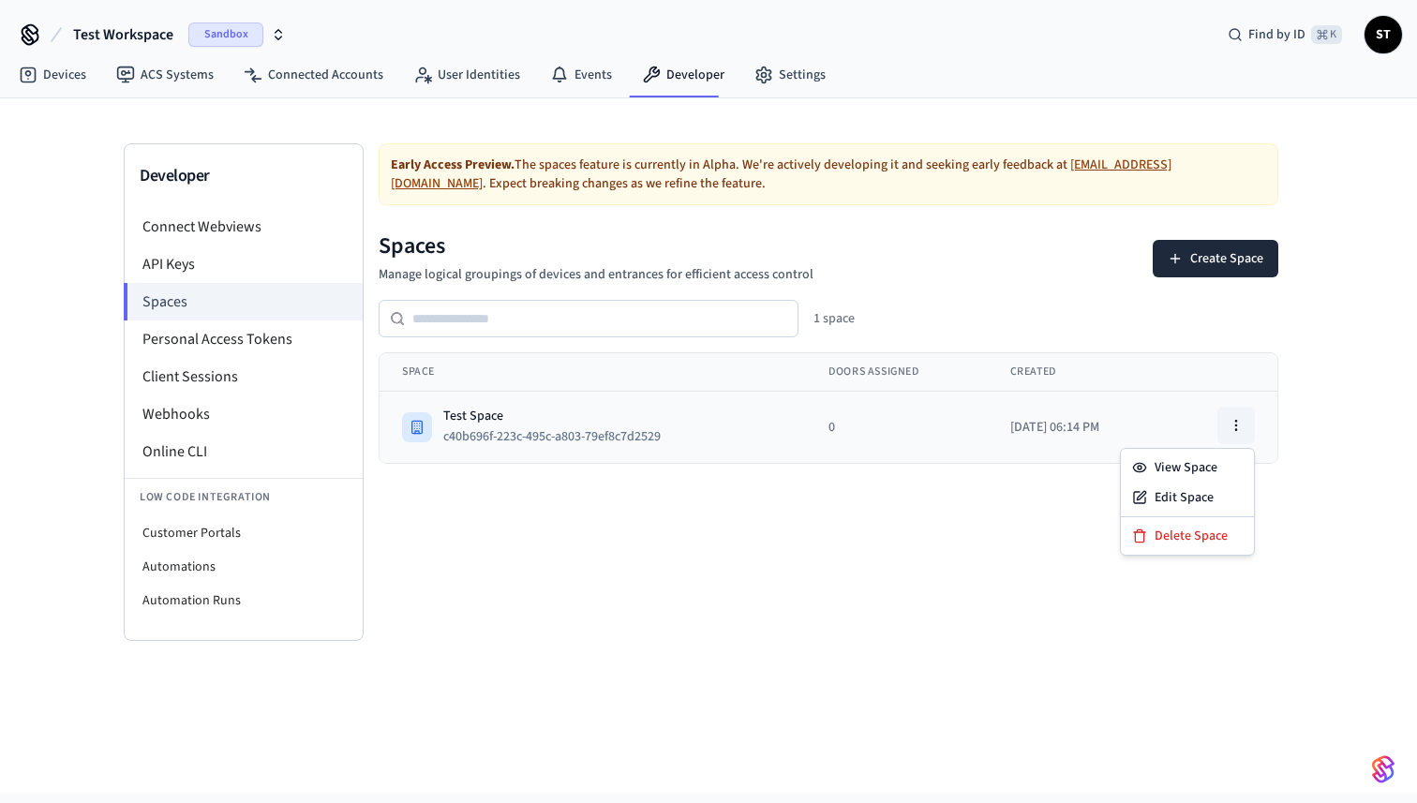
click at [1233, 422] on icon "button" at bounding box center [1236, 425] width 15 height 15
click at [1189, 499] on div "Edit Space" at bounding box center [1188, 498] width 126 height 30
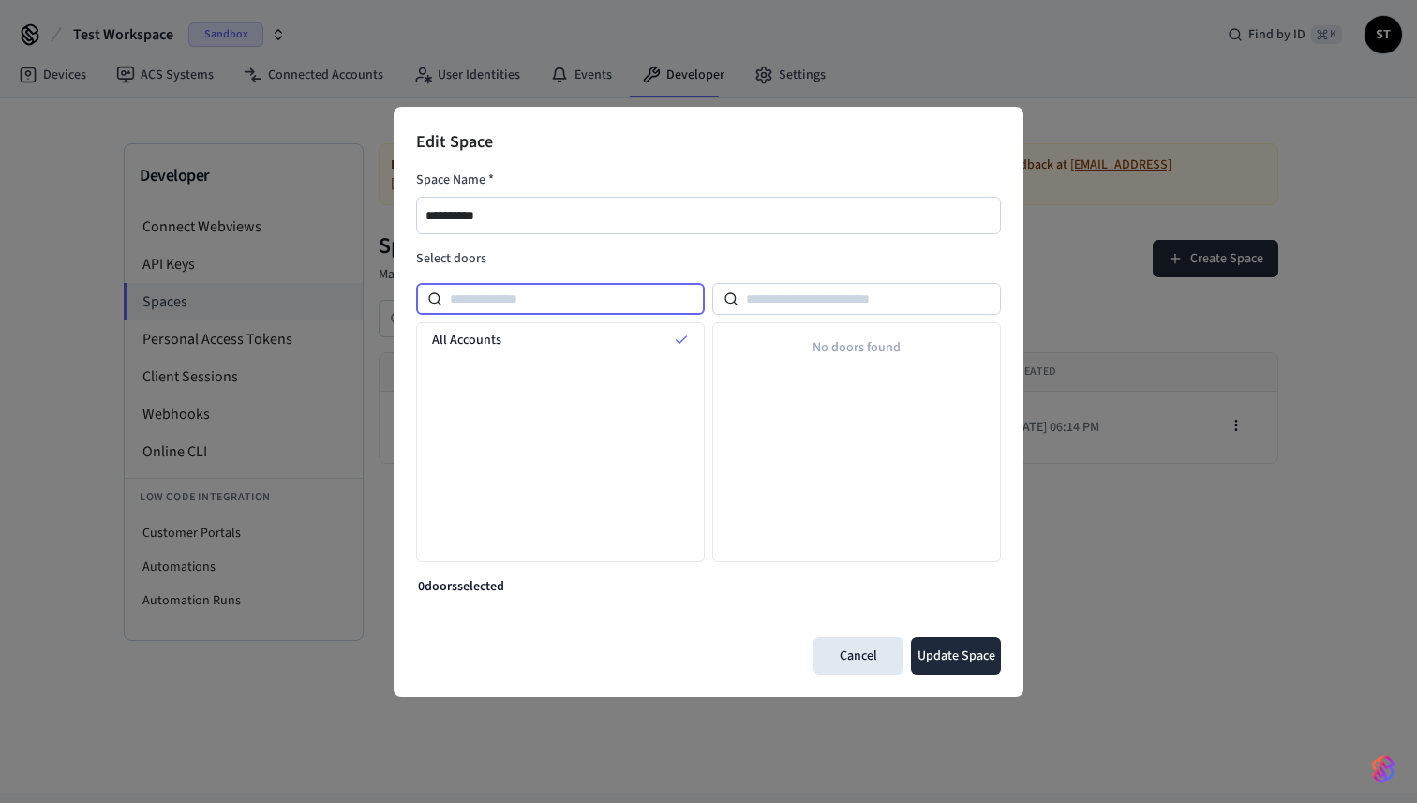
click at [573, 291] on input at bounding box center [573, 299] width 262 height 22
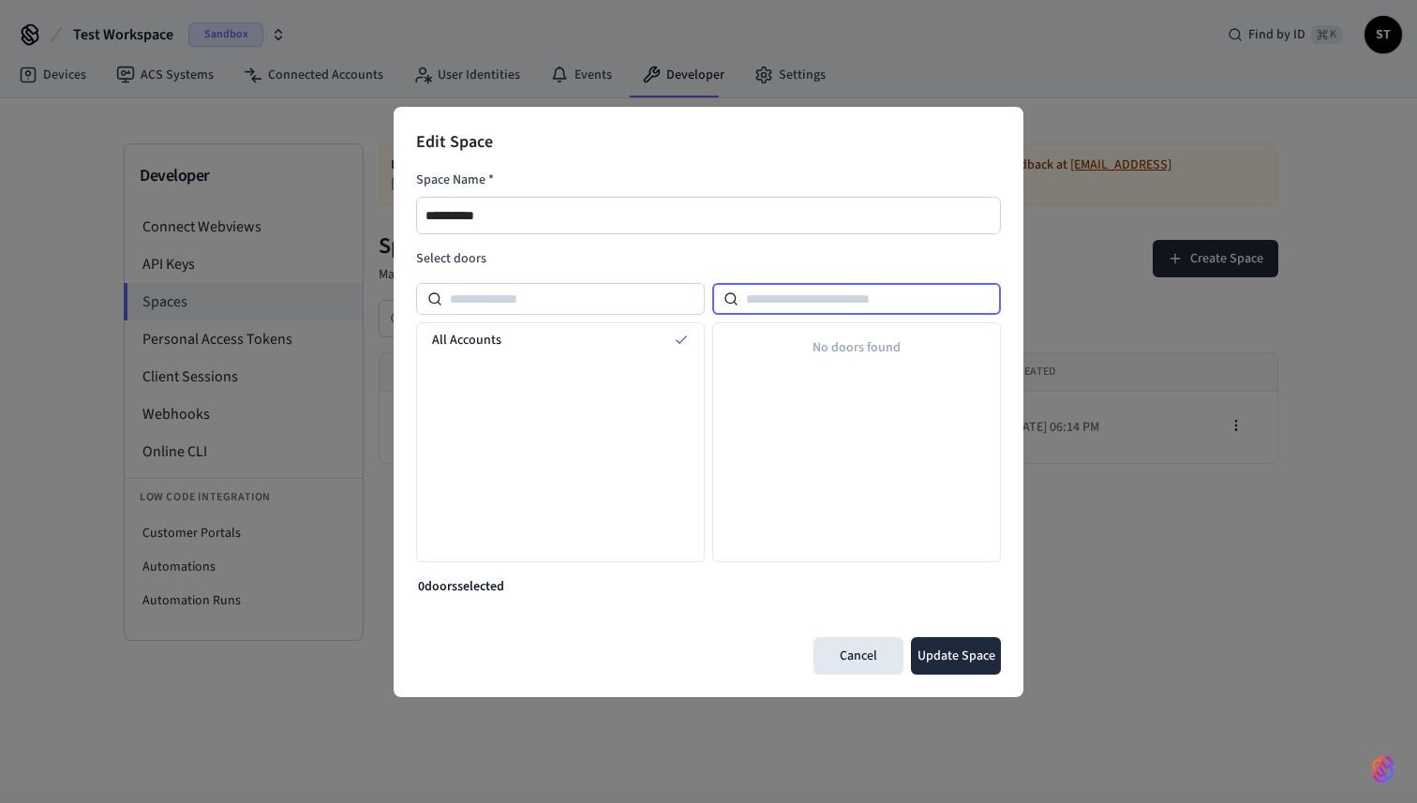
click at [820, 297] on input at bounding box center [870, 299] width 262 height 22
click at [833, 385] on div "No doors found" at bounding box center [856, 442] width 289 height 240
click at [862, 650] on button "Cancel" at bounding box center [859, 655] width 90 height 37
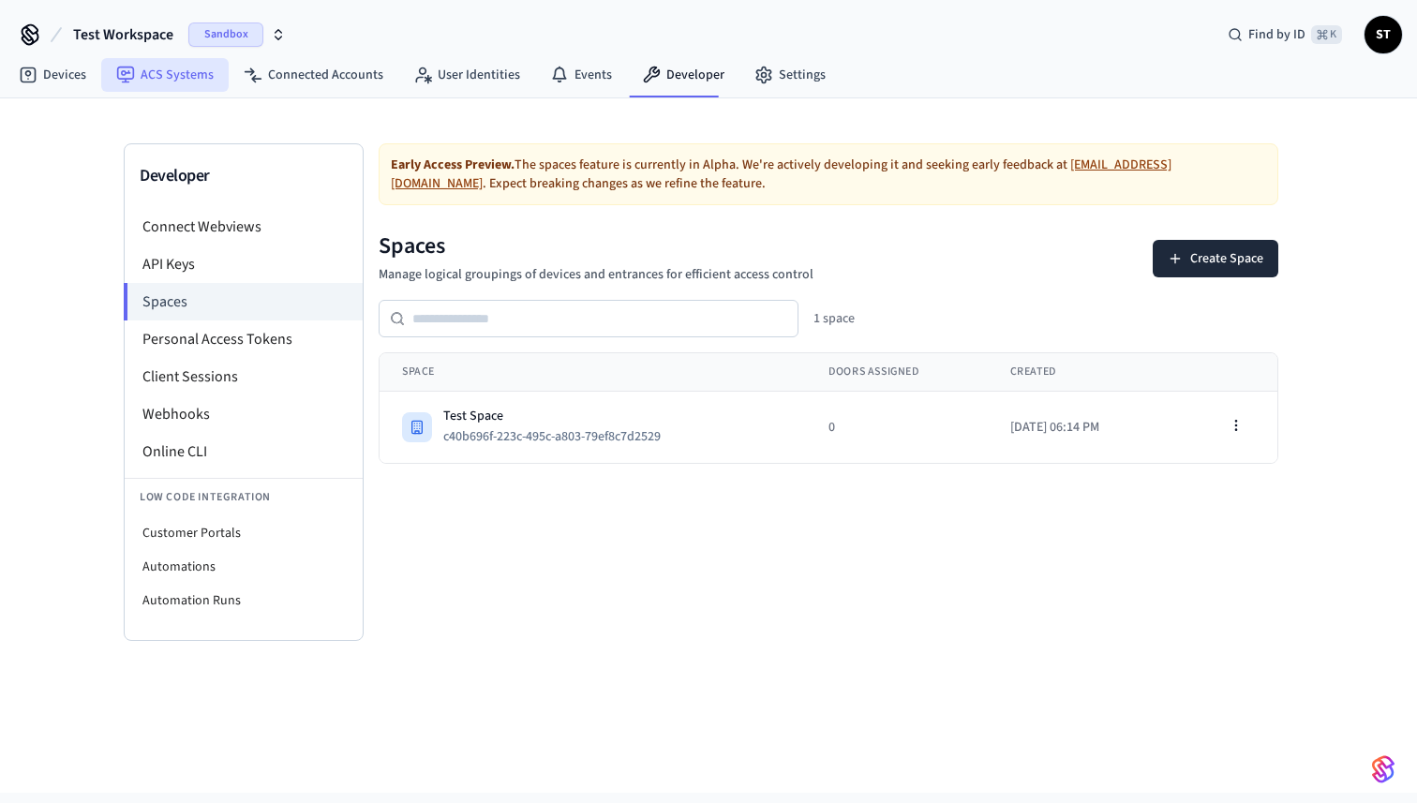
click at [148, 73] on link "ACS Systems" at bounding box center [164, 75] width 127 height 34
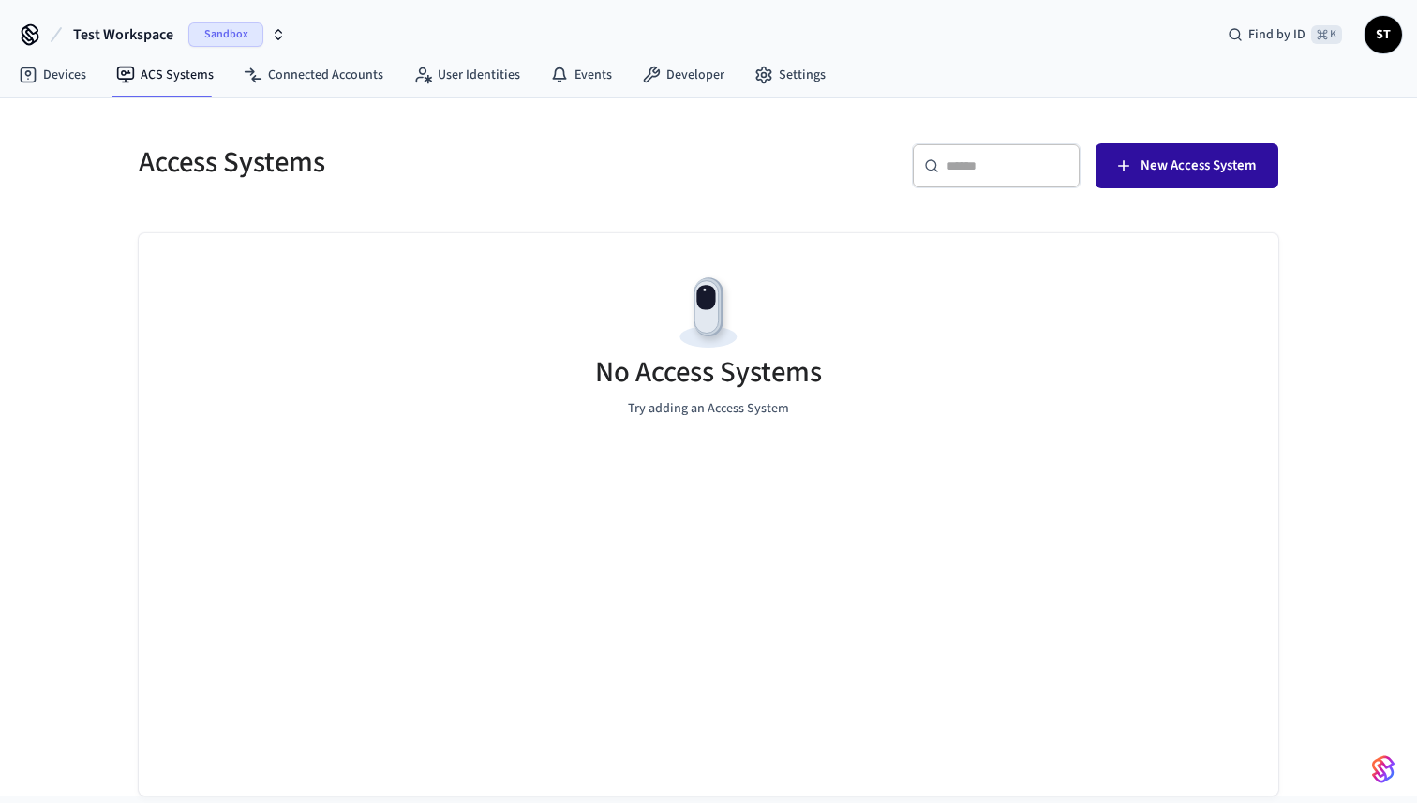
click at [1201, 157] on span "New Access System" at bounding box center [1198, 166] width 115 height 24
click at [1175, 173] on span "New Access System" at bounding box center [1198, 166] width 115 height 24
click at [1202, 167] on span "New Access System" at bounding box center [1198, 166] width 115 height 24
click at [1180, 152] on button "New Access System" at bounding box center [1187, 165] width 183 height 45
click at [292, 78] on link "Connected Accounts" at bounding box center [314, 75] width 170 height 34
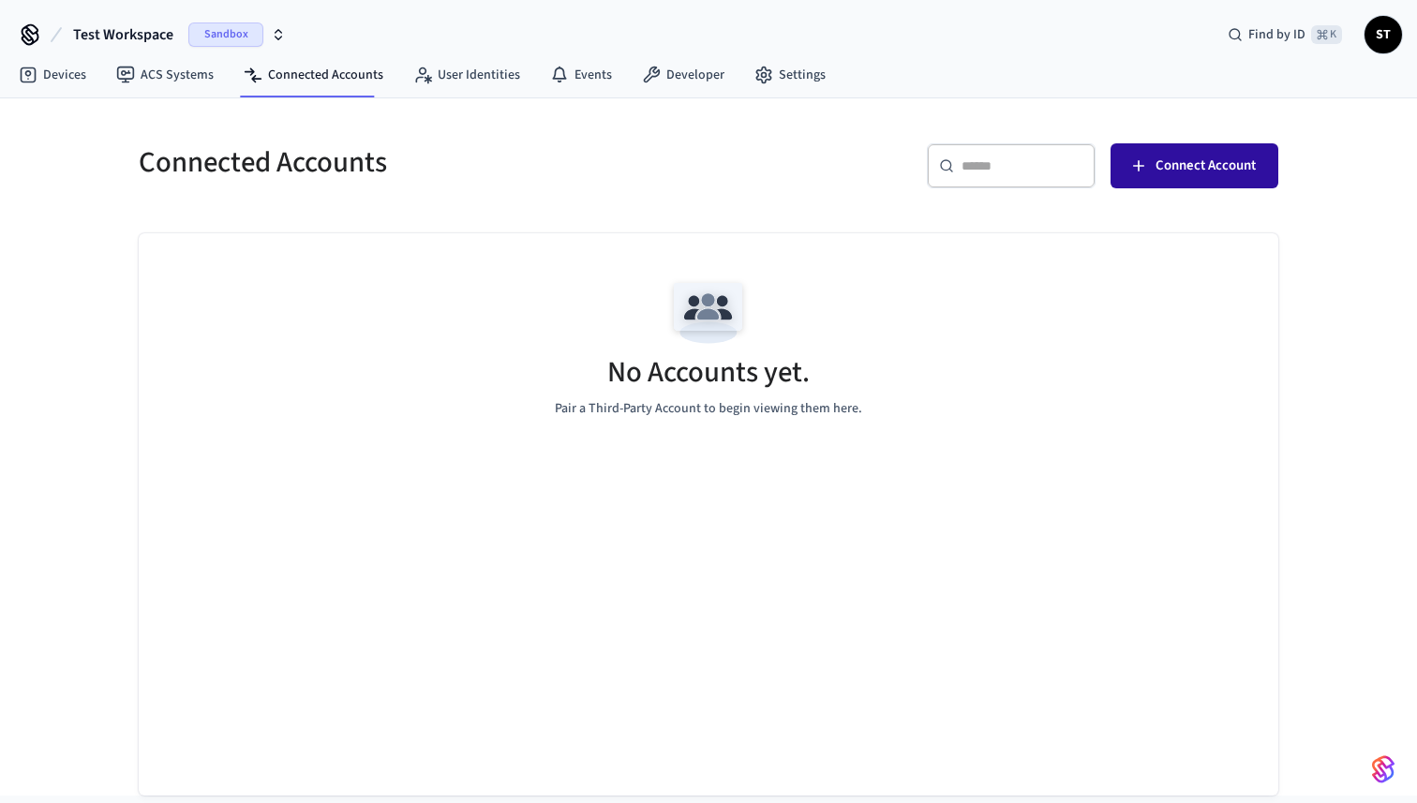
click at [1228, 172] on span "Connect Account" at bounding box center [1206, 166] width 100 height 24
click at [593, 74] on link "Events" at bounding box center [581, 75] width 92 height 34
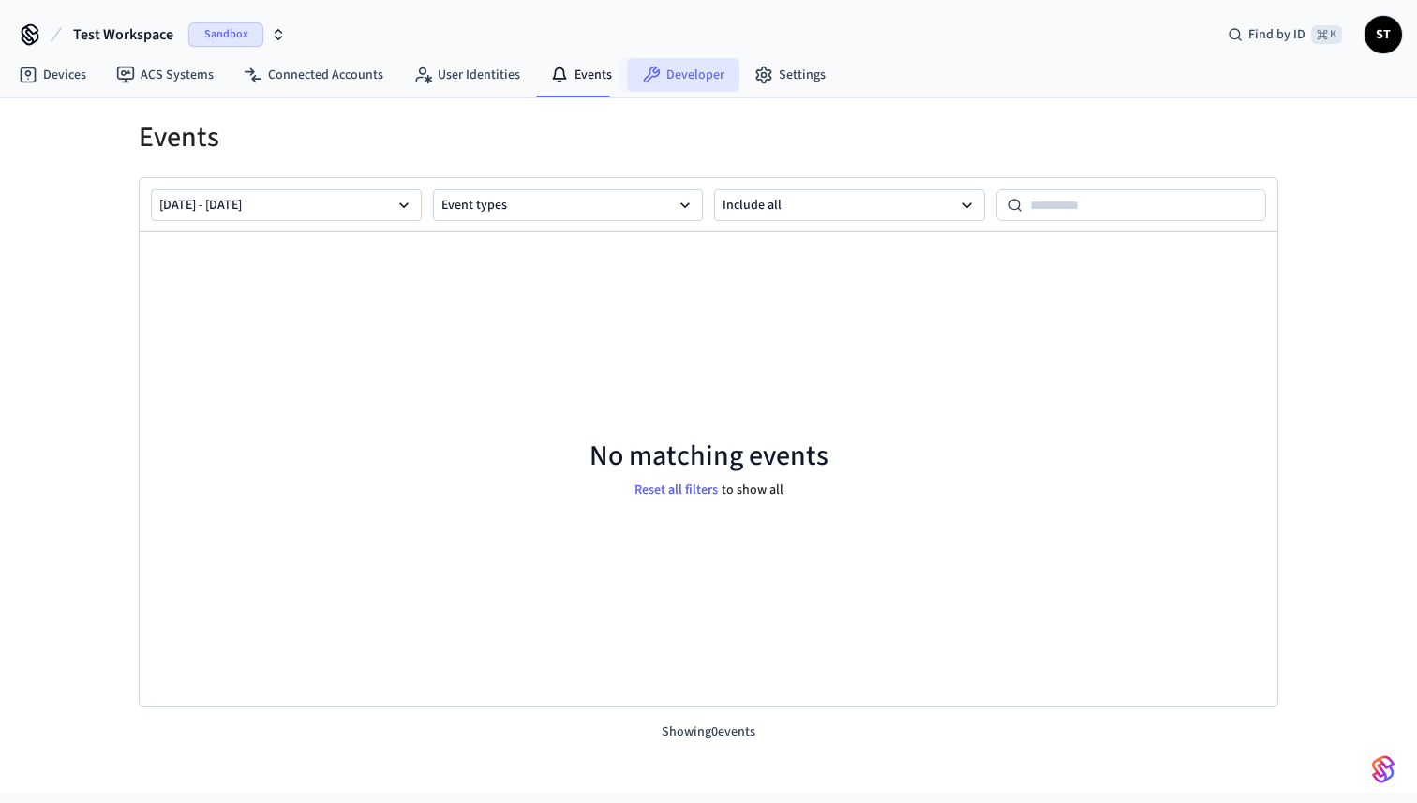
click at [679, 76] on link "Developer" at bounding box center [683, 75] width 112 height 34
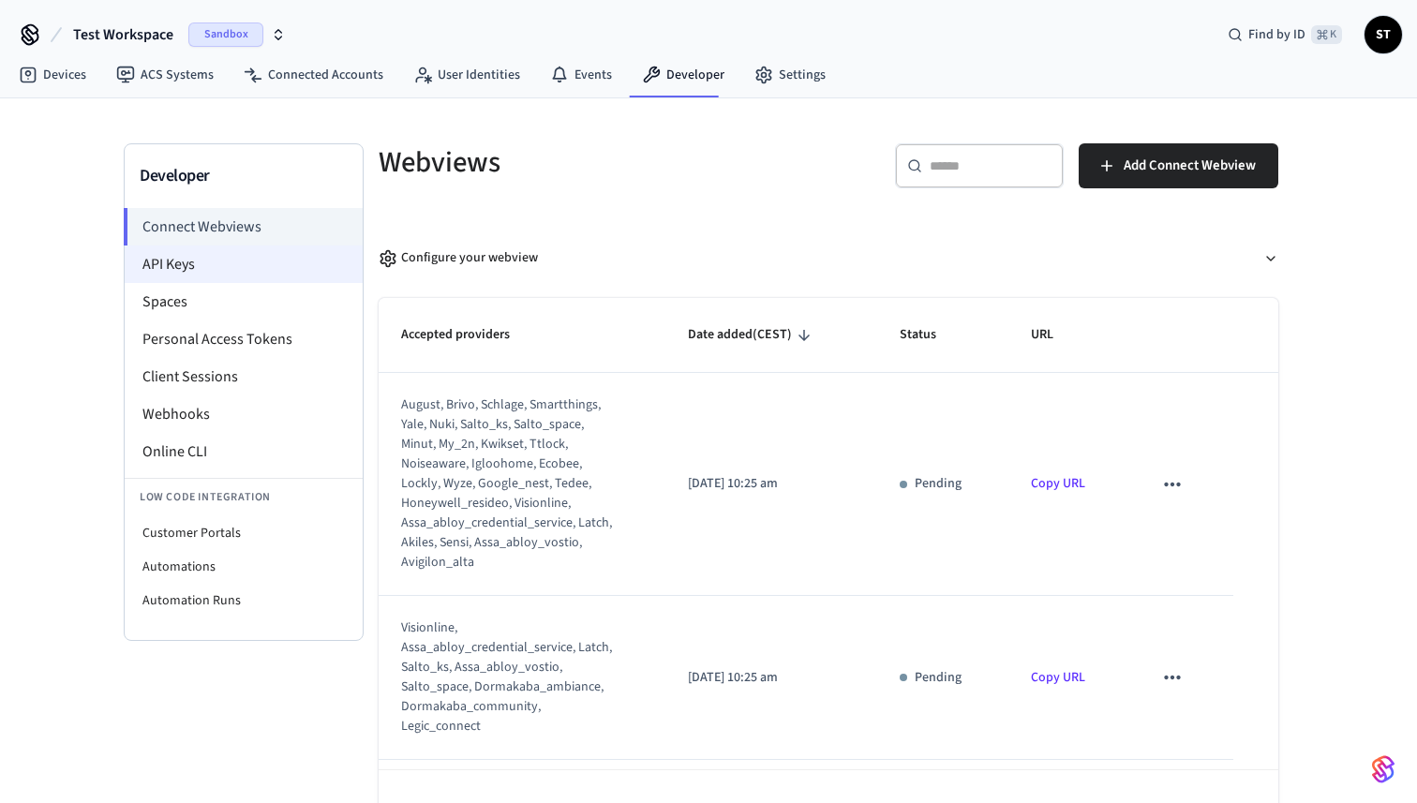
click at [202, 270] on li "API Keys" at bounding box center [244, 264] width 238 height 37
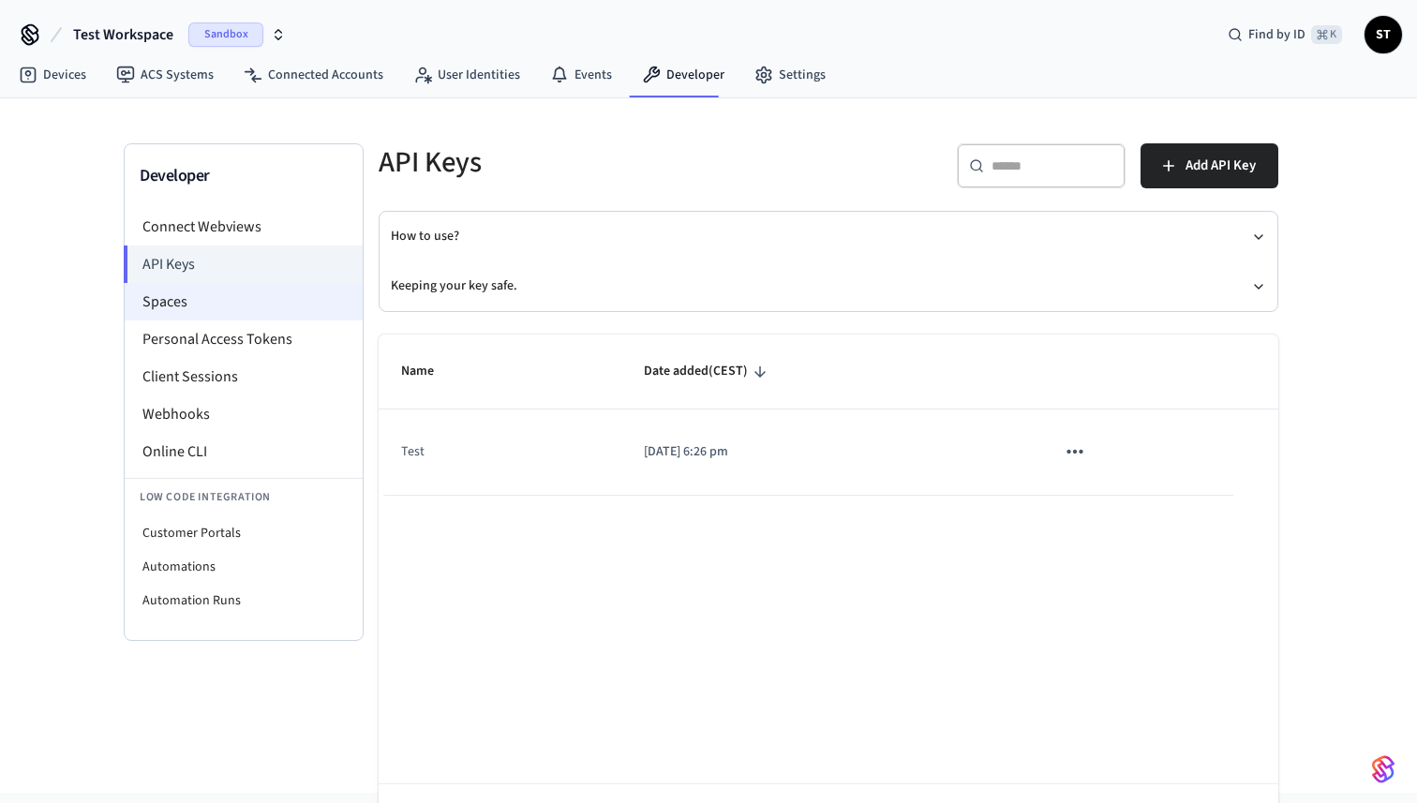
click at [223, 317] on li "Spaces" at bounding box center [244, 301] width 238 height 37
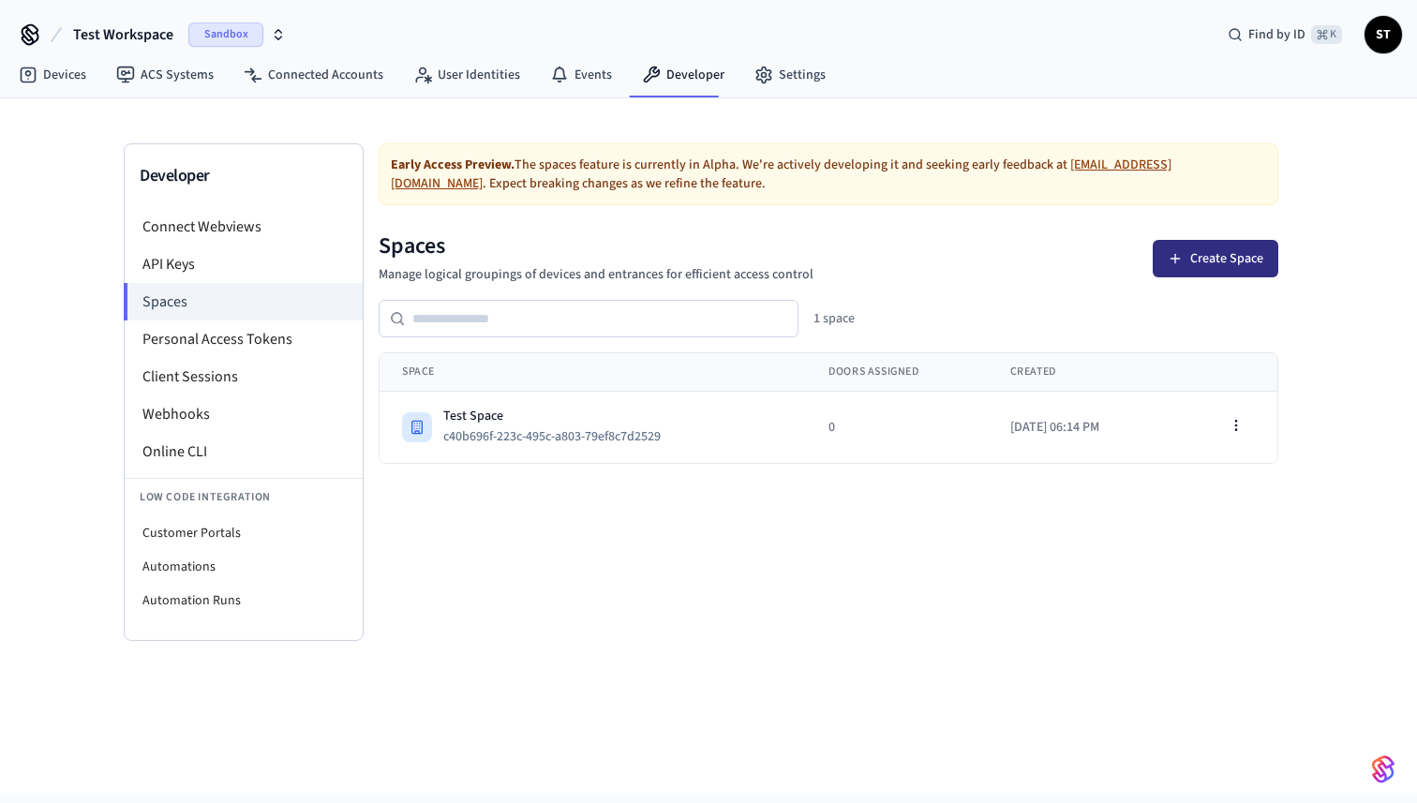
click at [1234, 252] on button "Create Space" at bounding box center [1216, 258] width 126 height 37
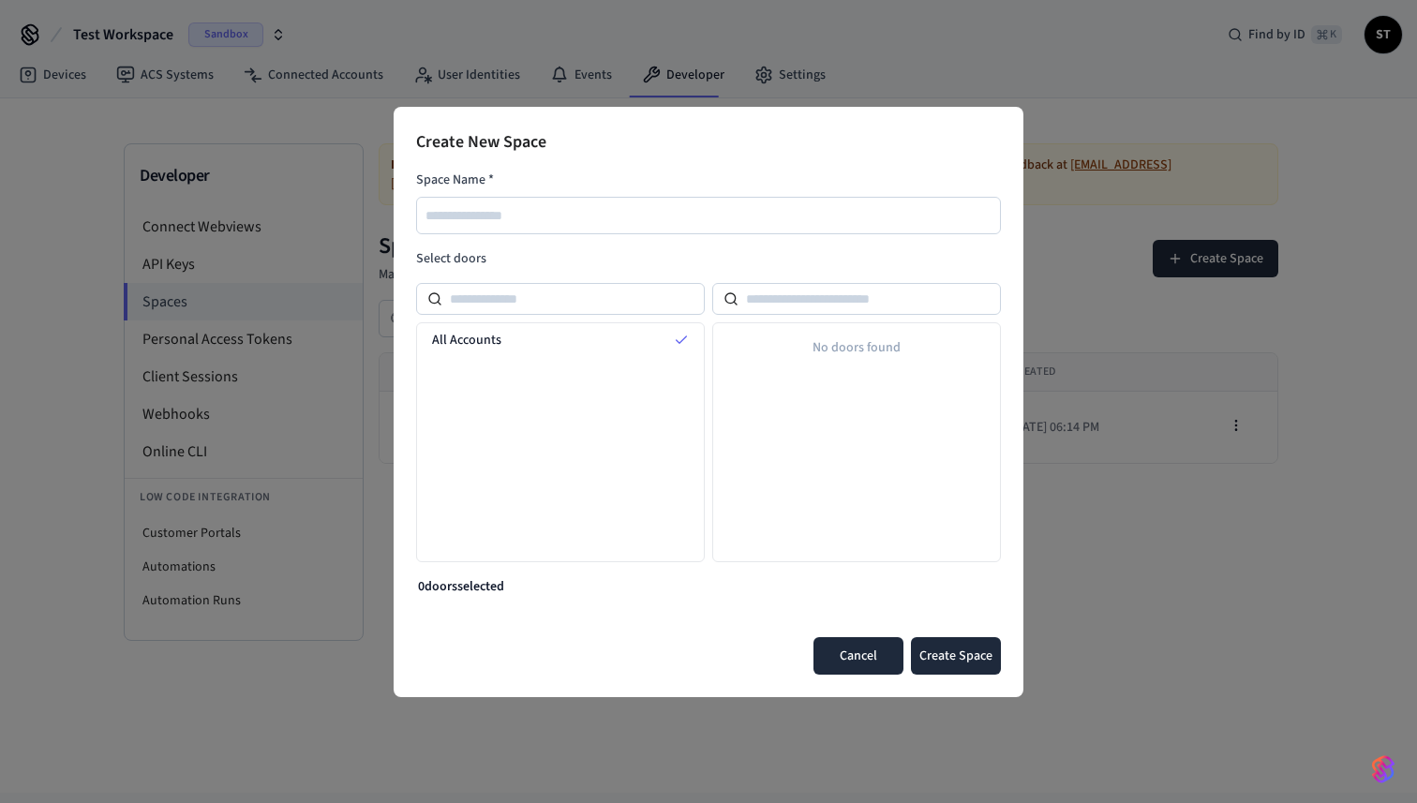
click at [865, 662] on button "Cancel" at bounding box center [859, 655] width 90 height 37
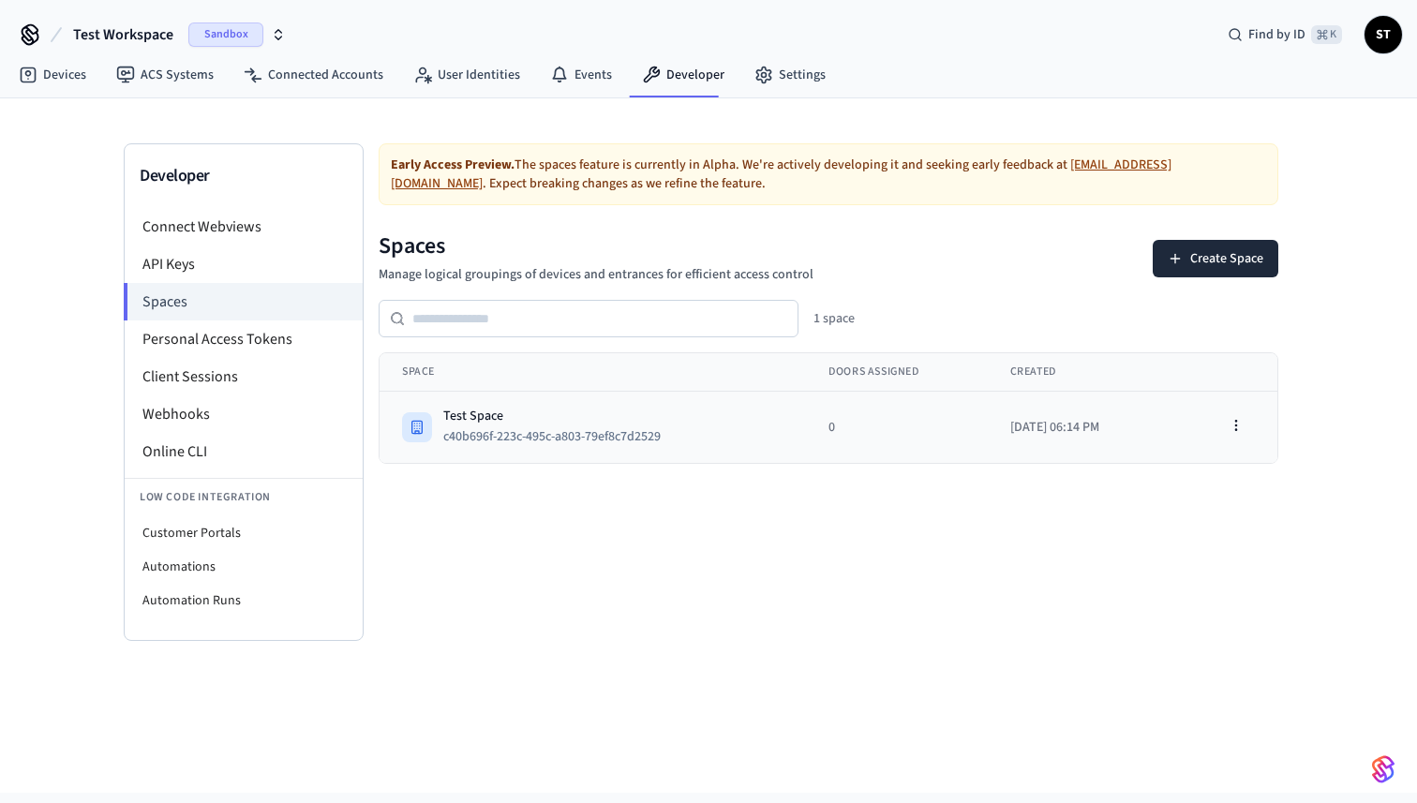
click at [533, 422] on div "Test Space" at bounding box center [559, 416] width 232 height 19
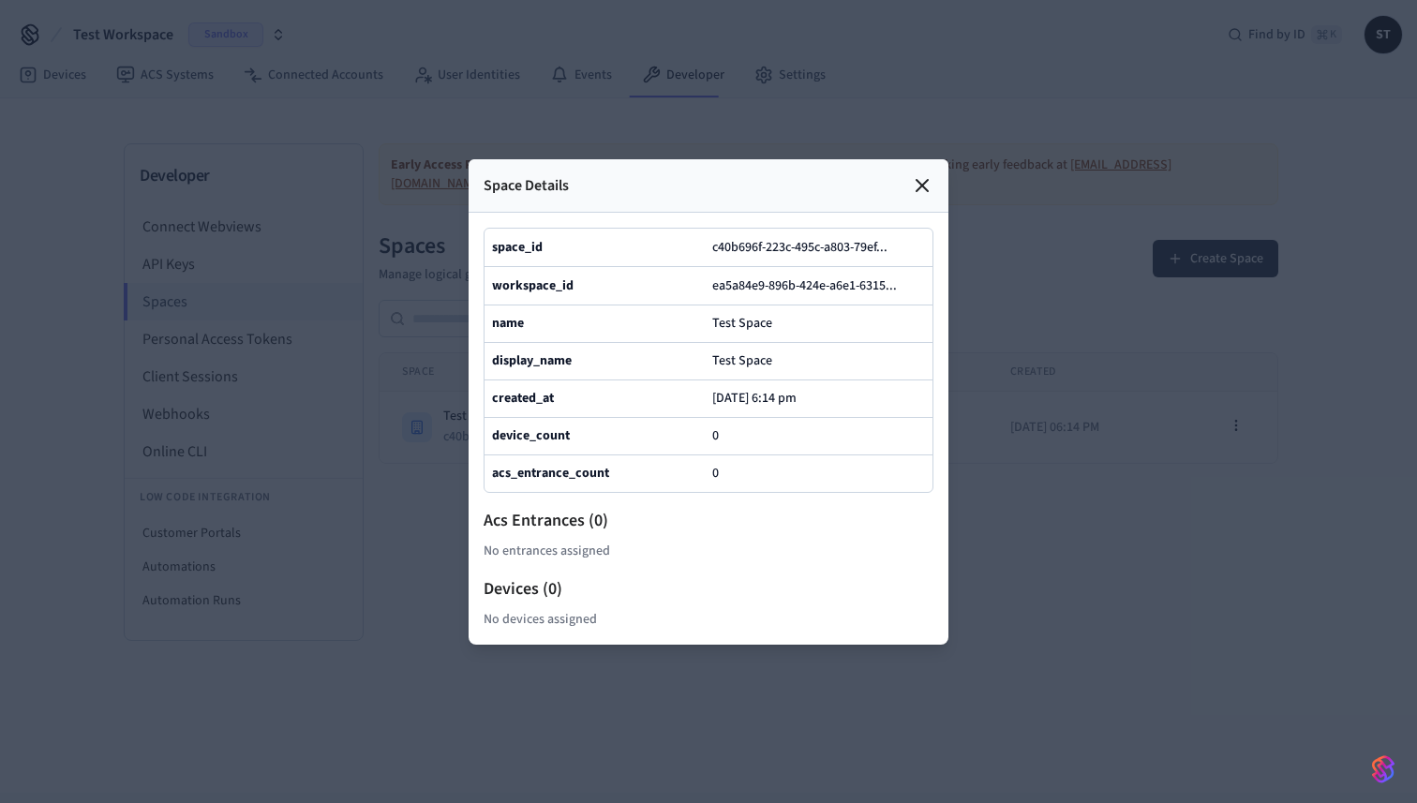
click at [597, 509] on h2 "Acs Entrances ( 0 )" at bounding box center [709, 521] width 450 height 26
click at [922, 181] on icon at bounding box center [922, 185] width 22 height 22
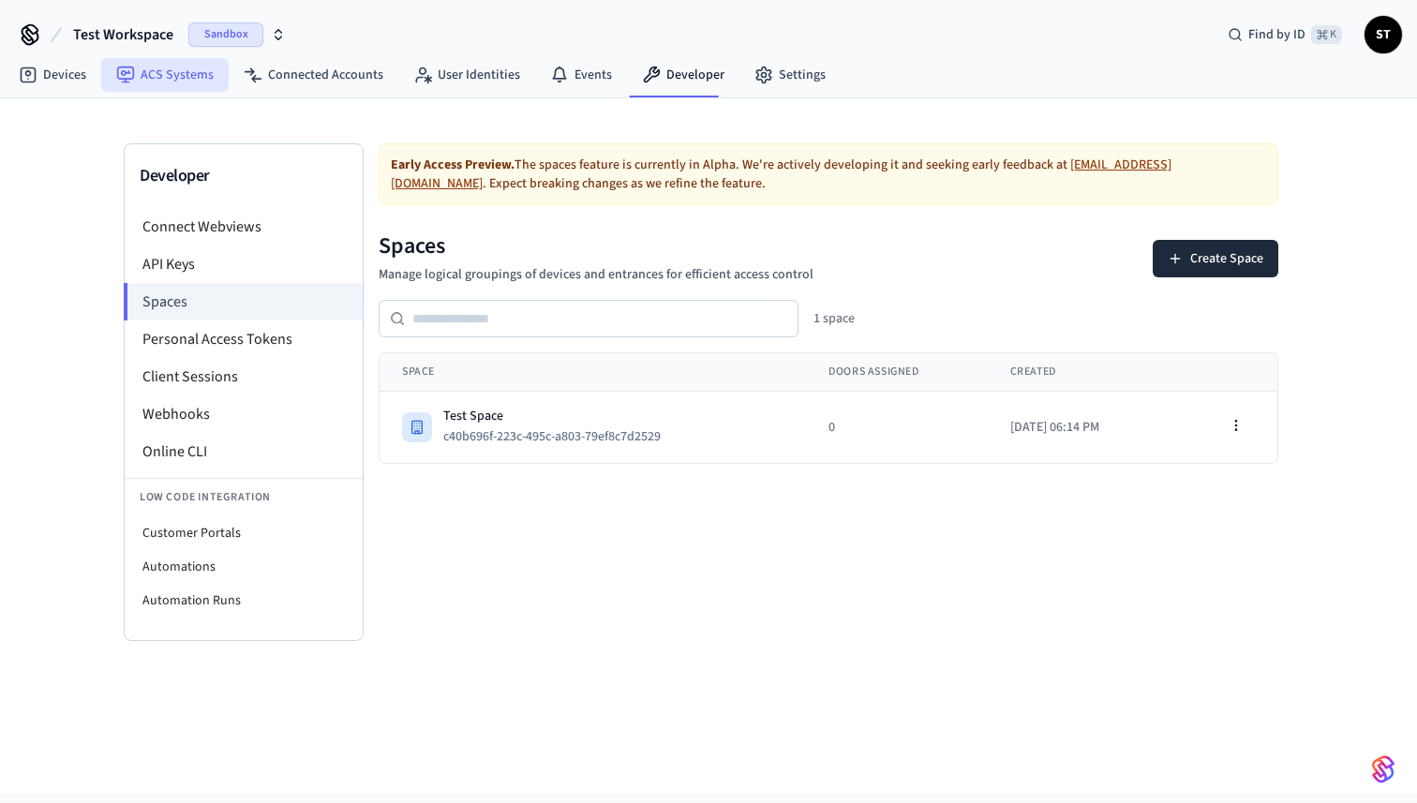
click at [157, 73] on link "ACS Systems" at bounding box center [164, 75] width 127 height 34
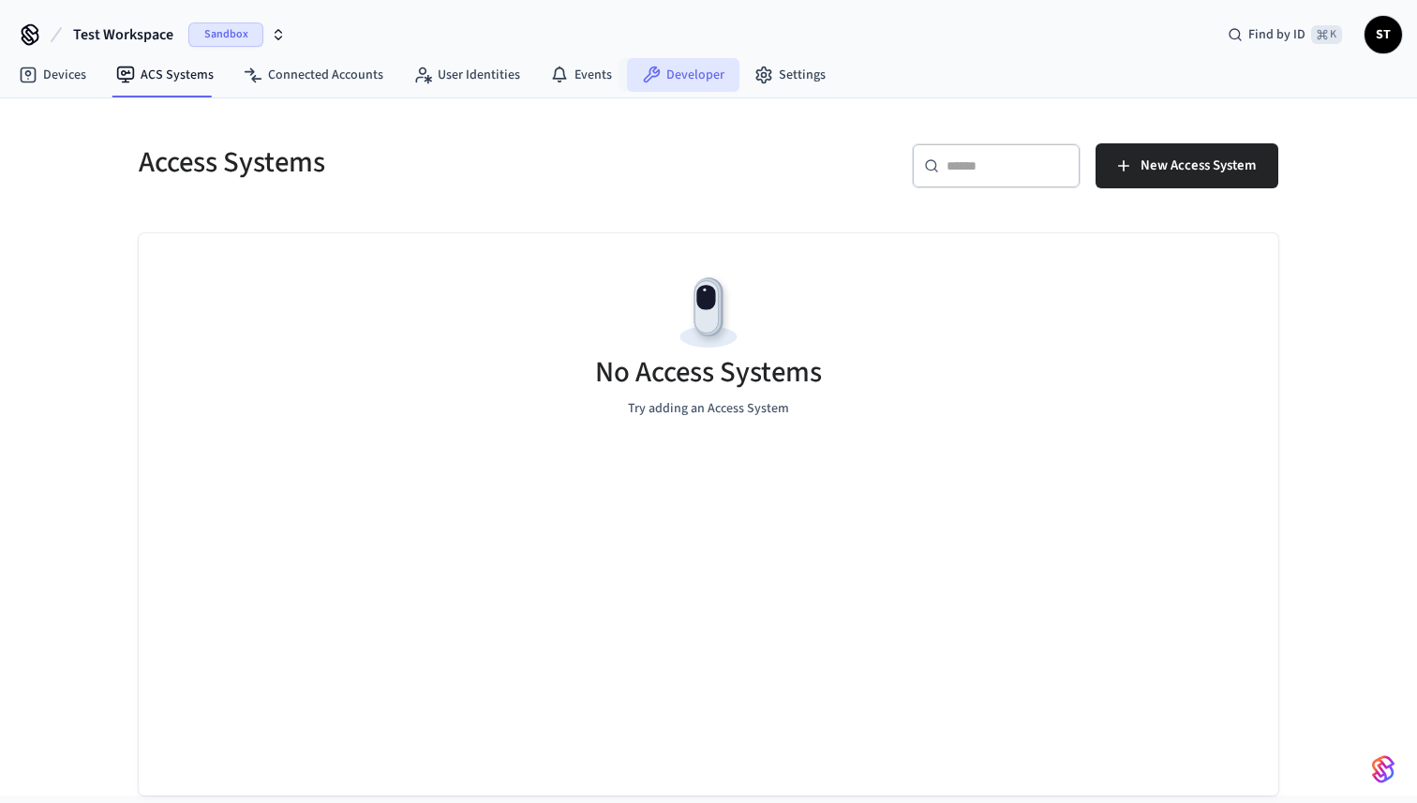
click at [689, 77] on link "Developer" at bounding box center [683, 75] width 112 height 34
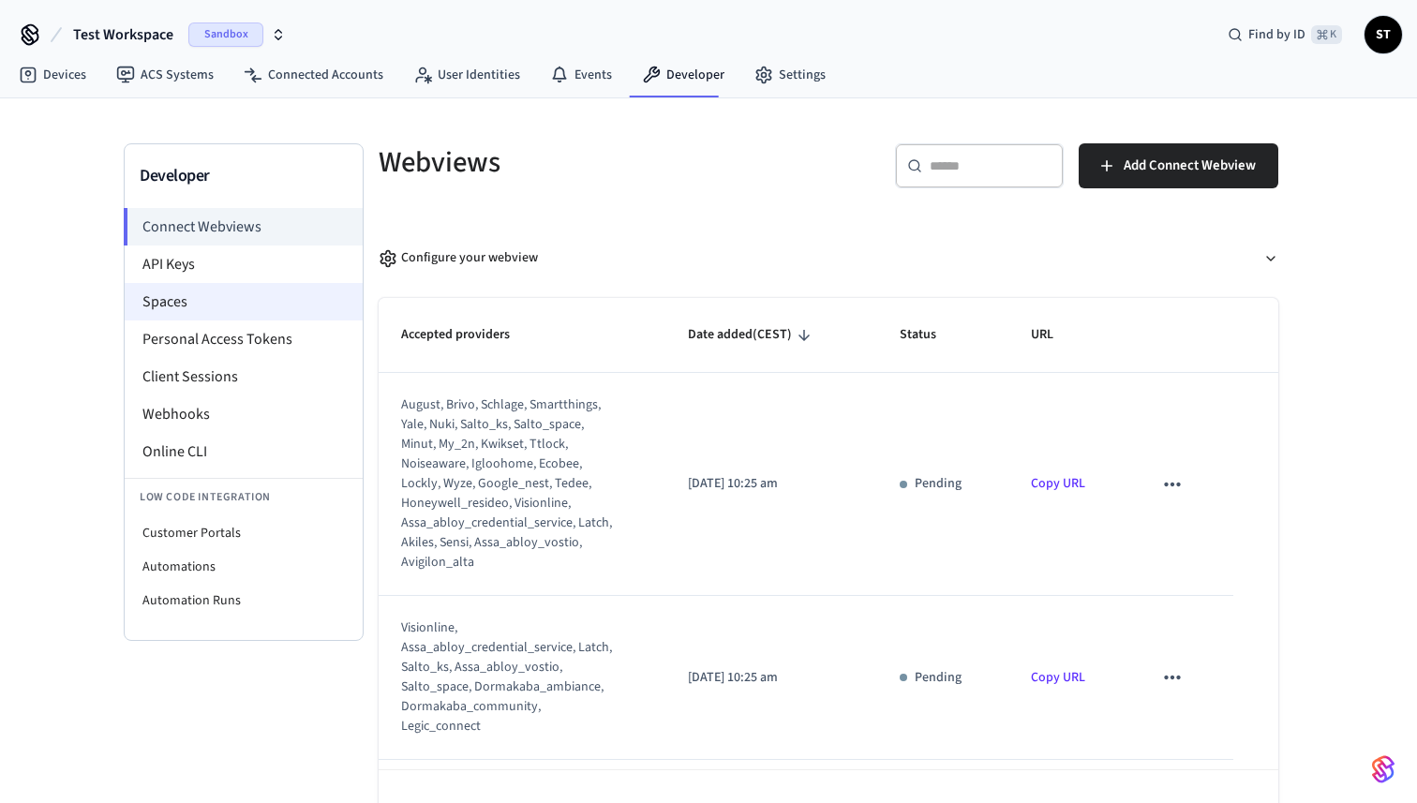
click at [202, 301] on li "Spaces" at bounding box center [244, 301] width 238 height 37
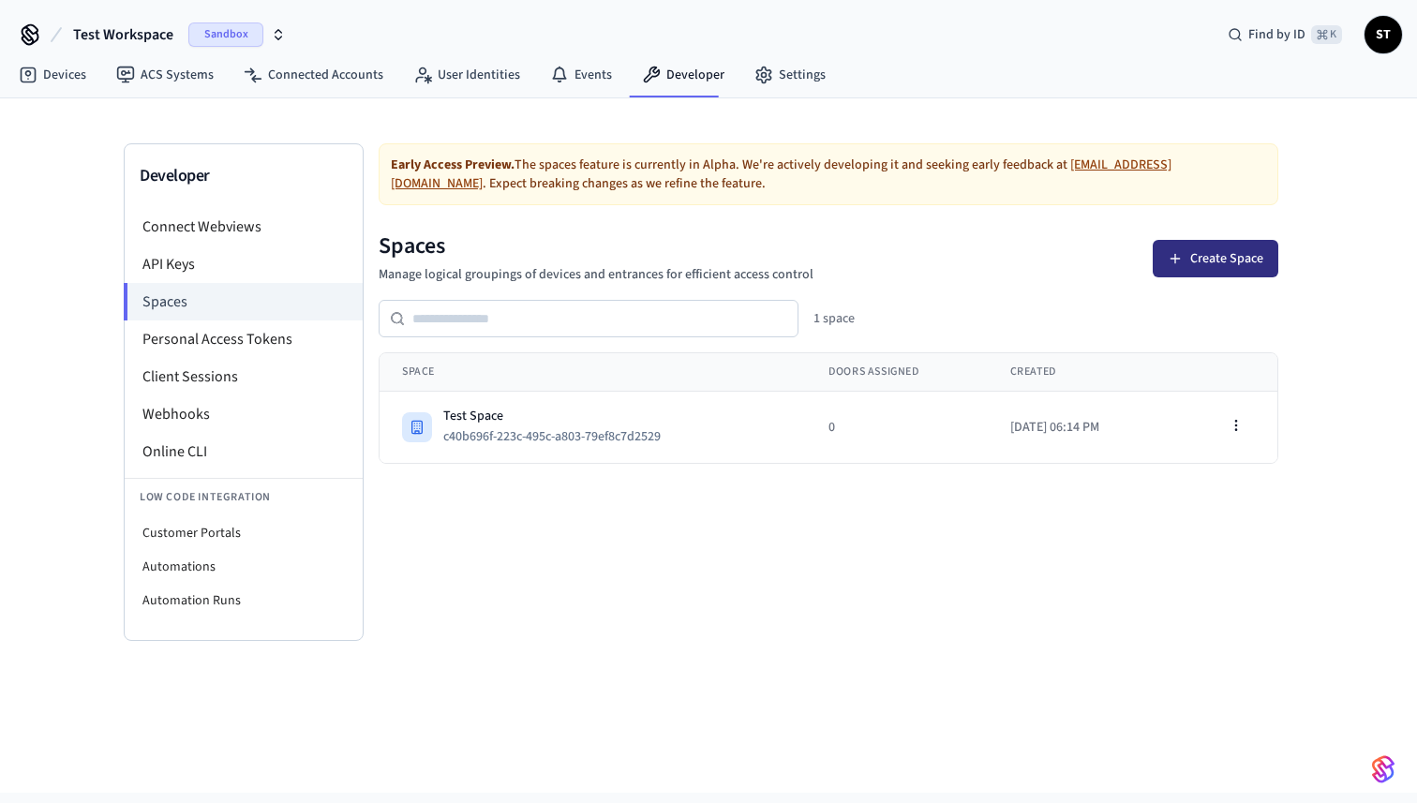
click at [1226, 260] on button "Create Space" at bounding box center [1216, 258] width 126 height 37
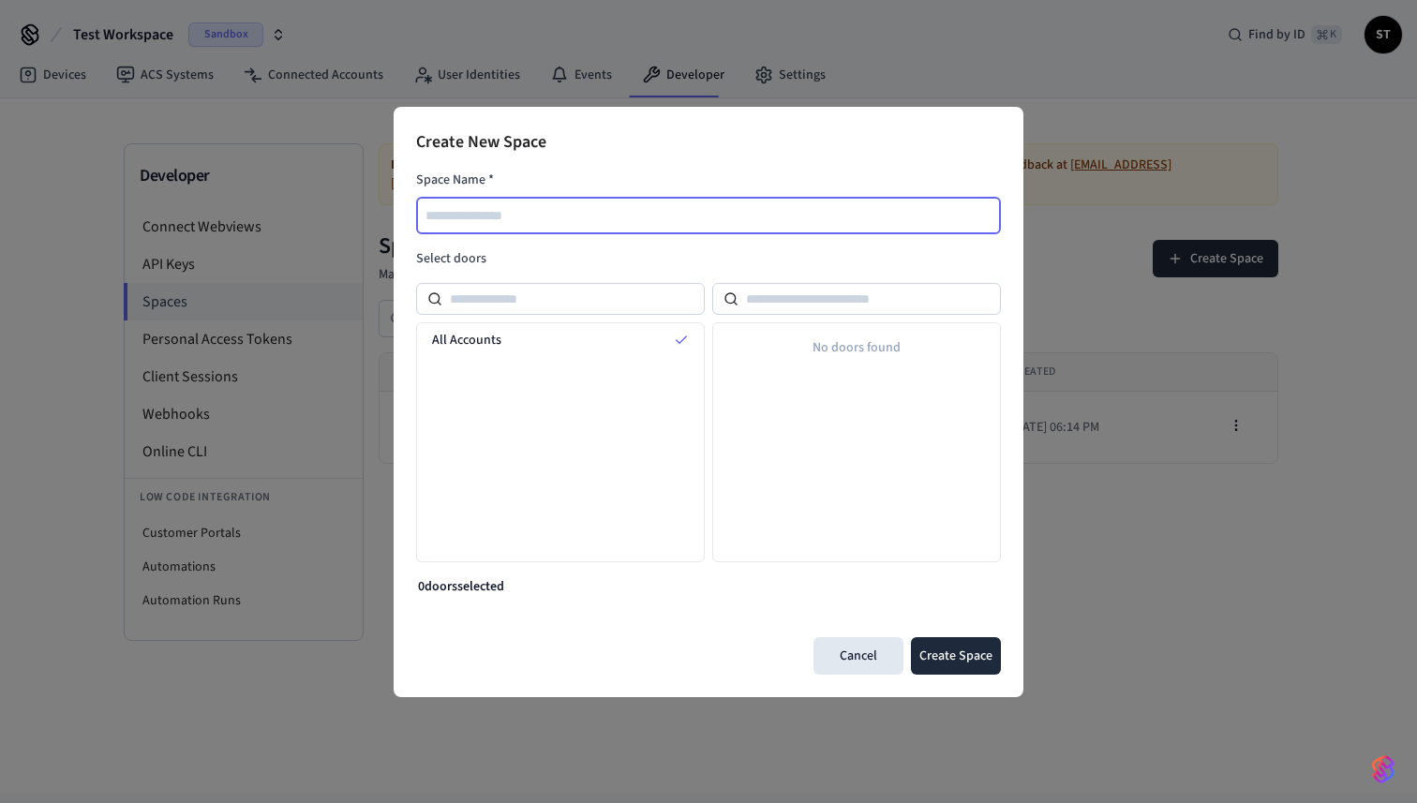
click at [516, 207] on input "text" at bounding box center [709, 215] width 583 height 22
type input "*********"
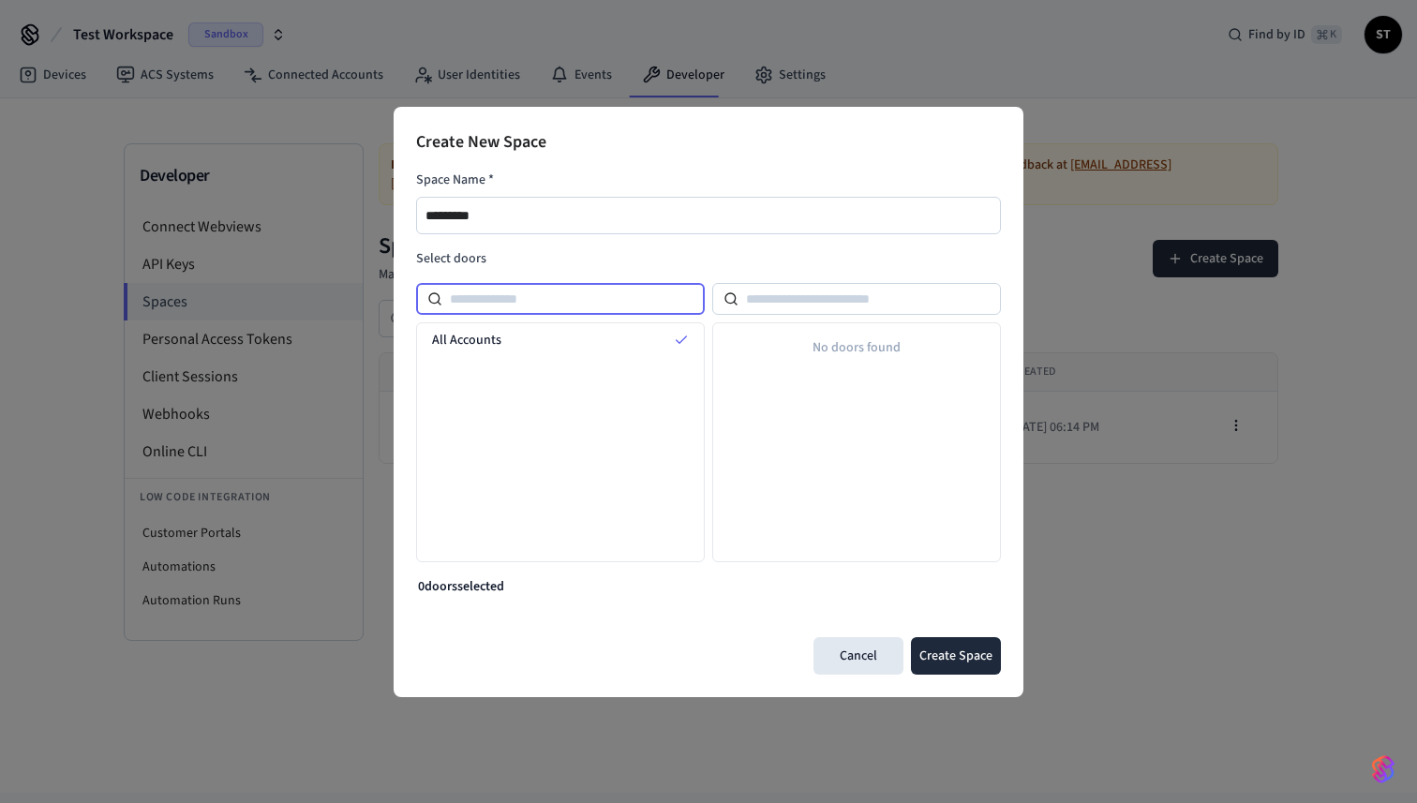
click at [519, 294] on input at bounding box center [573, 299] width 262 height 22
click at [958, 659] on button "Create Space" at bounding box center [956, 655] width 90 height 37
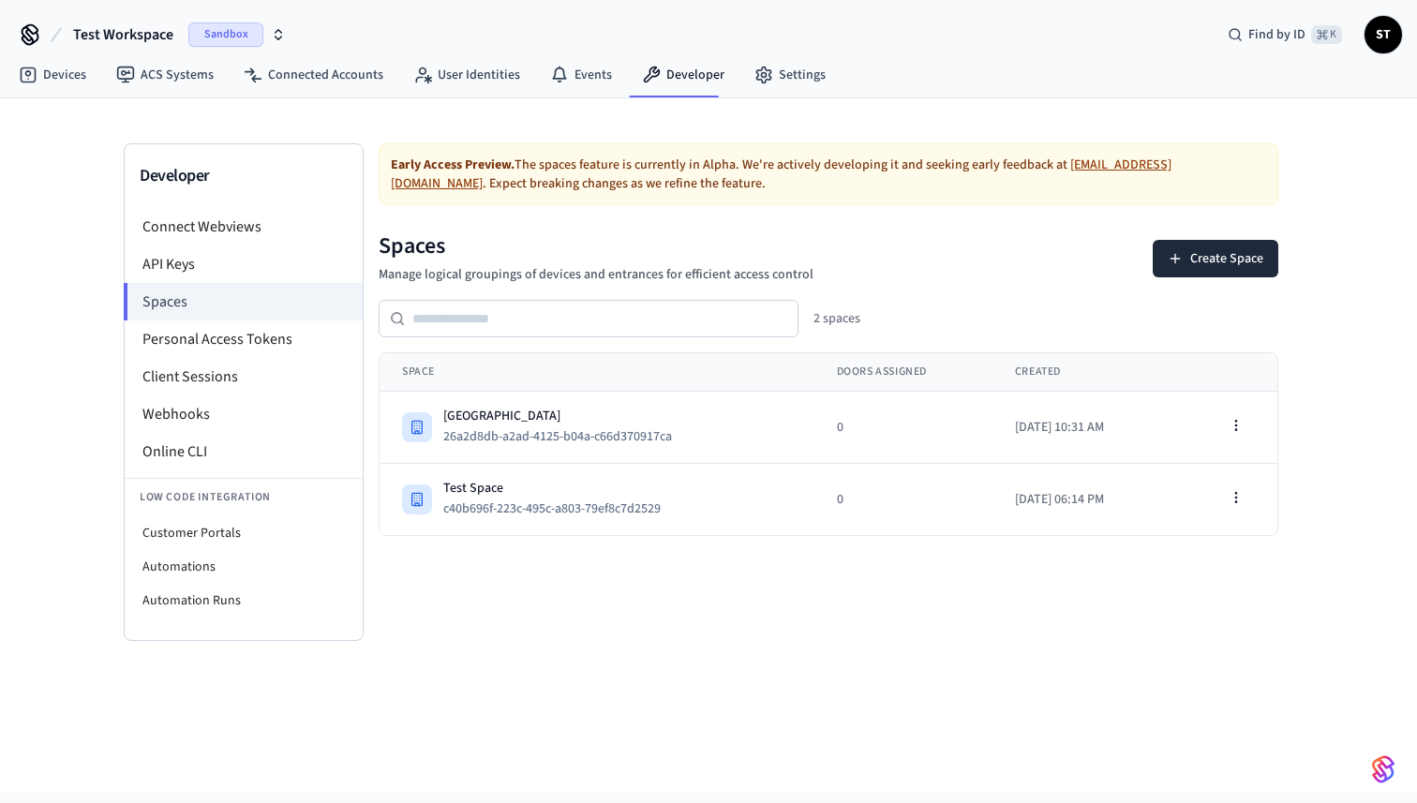
click at [278, 34] on icon "button" at bounding box center [278, 34] width 15 height 15
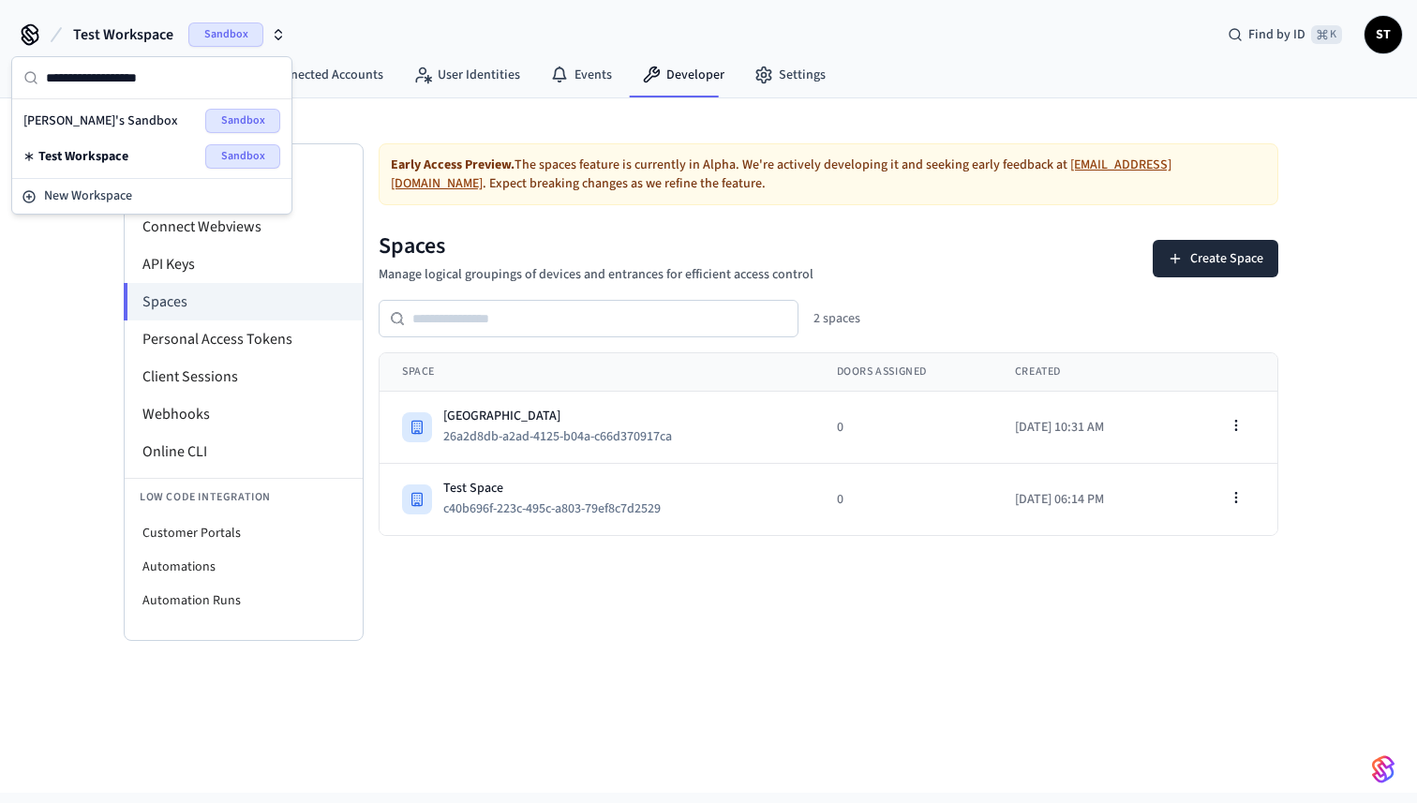
click at [39, 268] on div "Developer Connect Webviews API Keys Spaces Personal Access Tokens Client Sessio…" at bounding box center [708, 445] width 1417 height 695
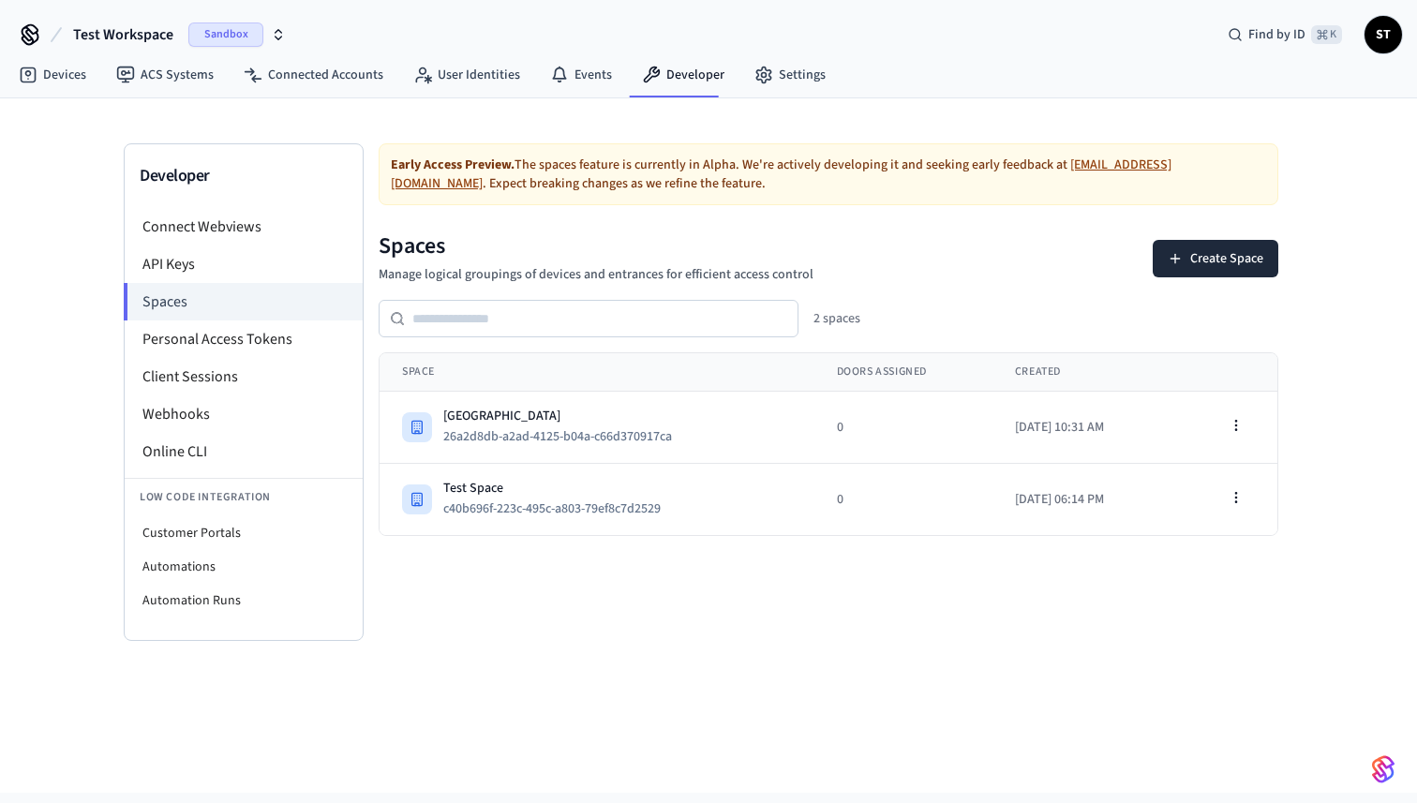
click at [275, 30] on icon "button" at bounding box center [278, 34] width 15 height 15
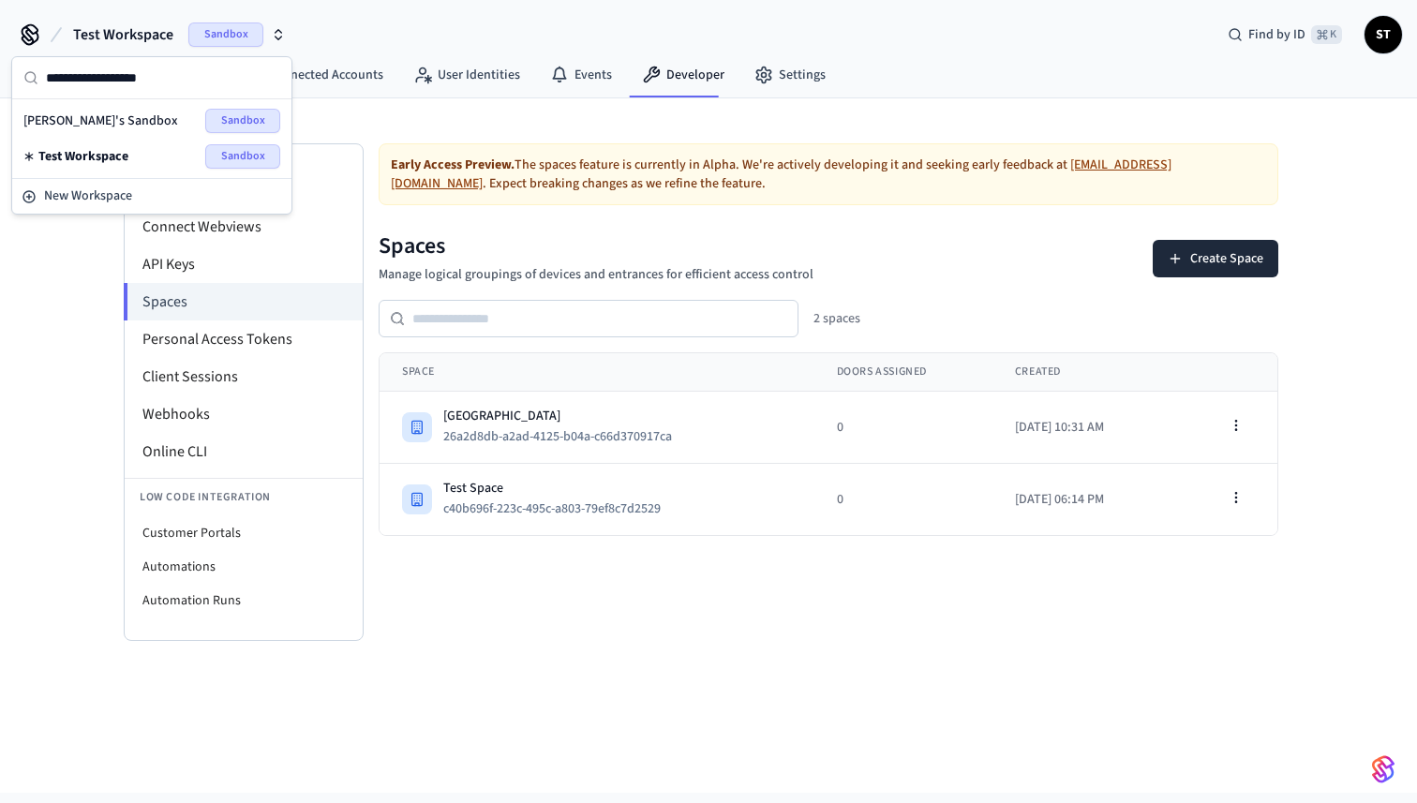
click at [56, 304] on div "Developer Connect Webviews API Keys Spaces Personal Access Tokens Client Sessio…" at bounding box center [708, 445] width 1417 height 695
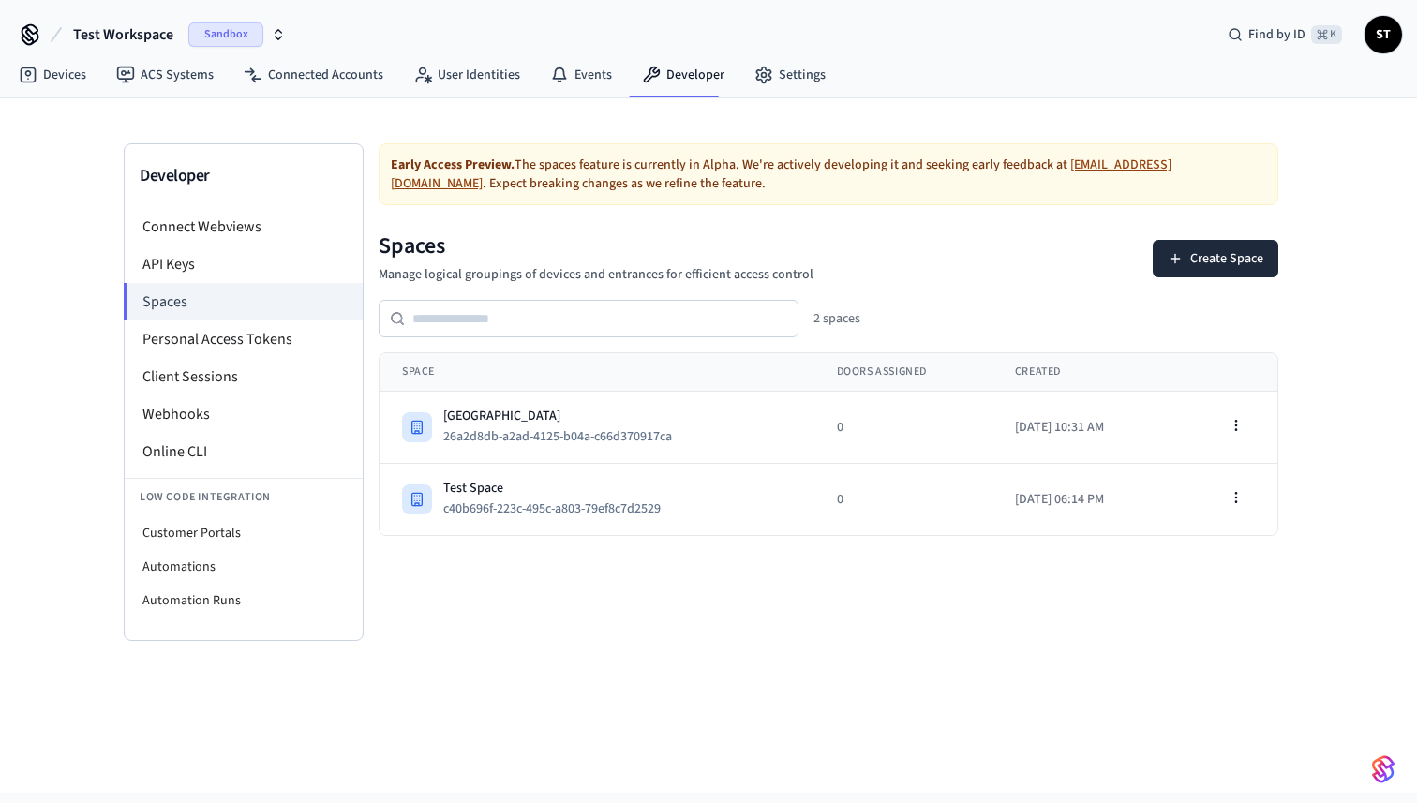
click at [421, 243] on h1 "Spaces" at bounding box center [596, 247] width 435 height 30
click at [582, 239] on h1 "Spaces" at bounding box center [596, 247] width 435 height 30
click at [413, 232] on h1 "Spaces" at bounding box center [596, 247] width 435 height 30
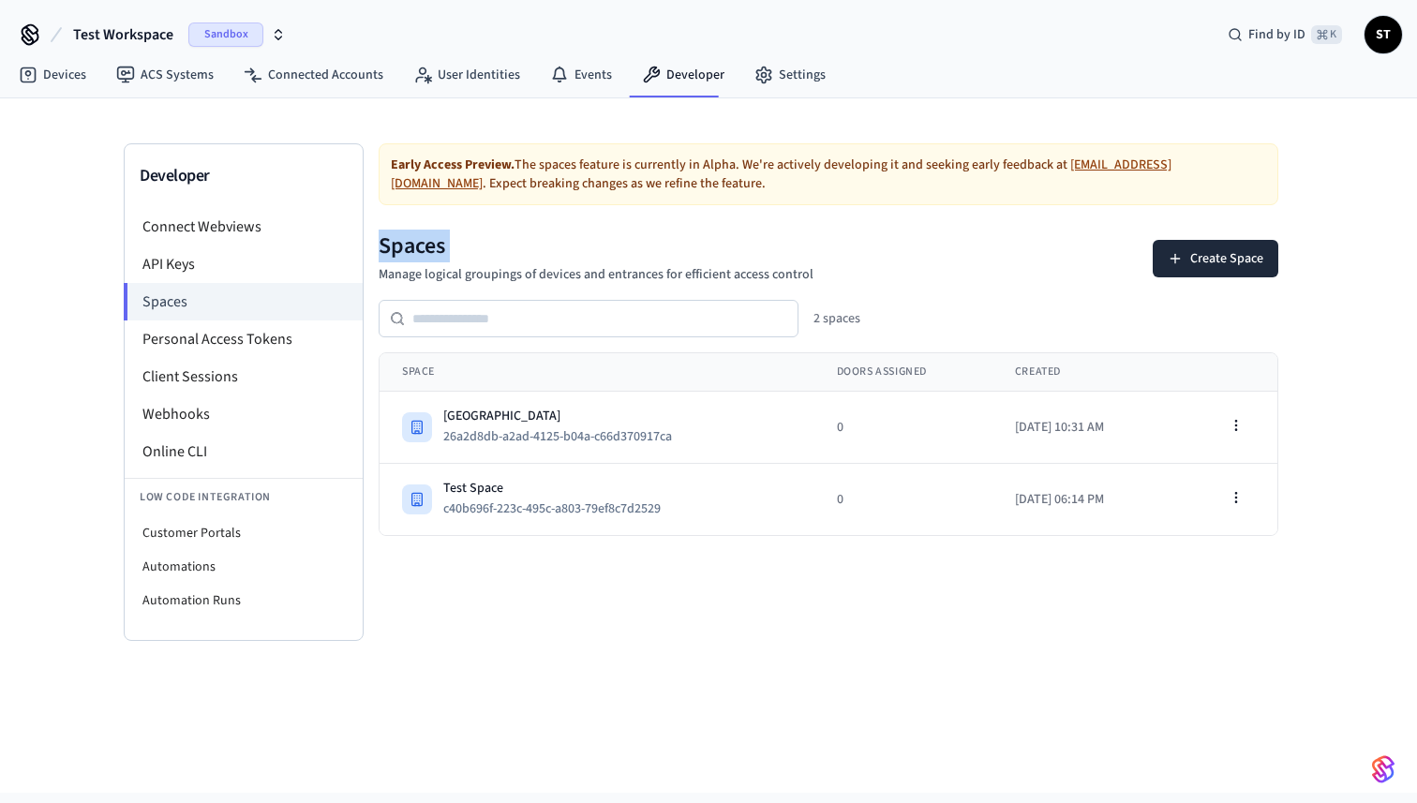
click at [413, 232] on h1 "Spaces" at bounding box center [596, 247] width 435 height 30
click at [473, 236] on h1 "Spaces" at bounding box center [596, 247] width 435 height 30
click at [57, 73] on link "Devices" at bounding box center [52, 75] width 97 height 34
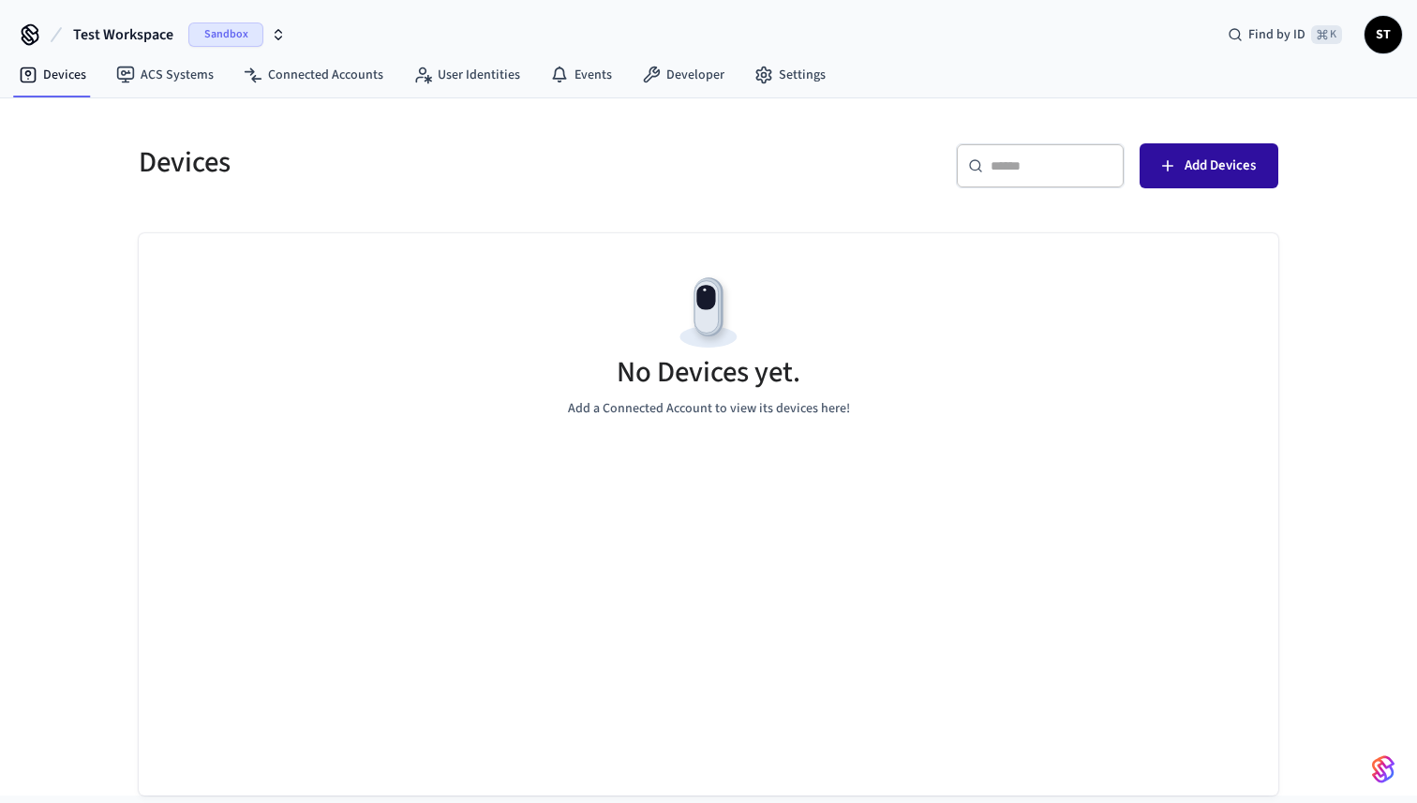
click at [1213, 158] on span "Add Devices" at bounding box center [1220, 166] width 71 height 24
click at [167, 76] on link "ACS Systems" at bounding box center [164, 75] width 127 height 34
